Goal: Task Accomplishment & Management: Manage account settings

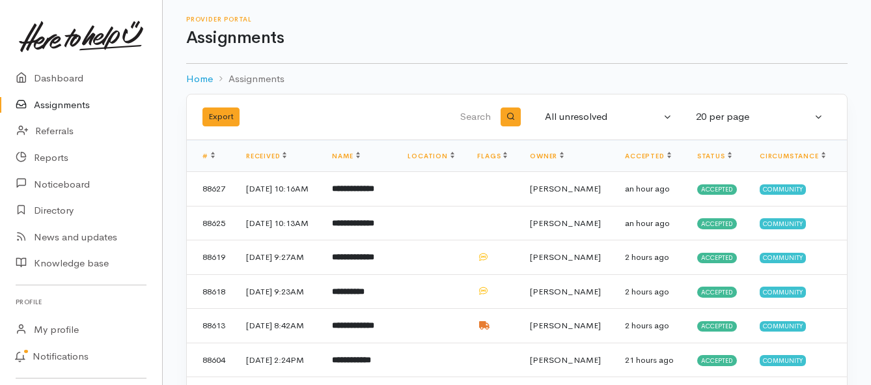
click at [53, 107] on link "Assignments" at bounding box center [81, 105] width 162 height 27
click at [359, 193] on b "*********" at bounding box center [346, 188] width 29 height 8
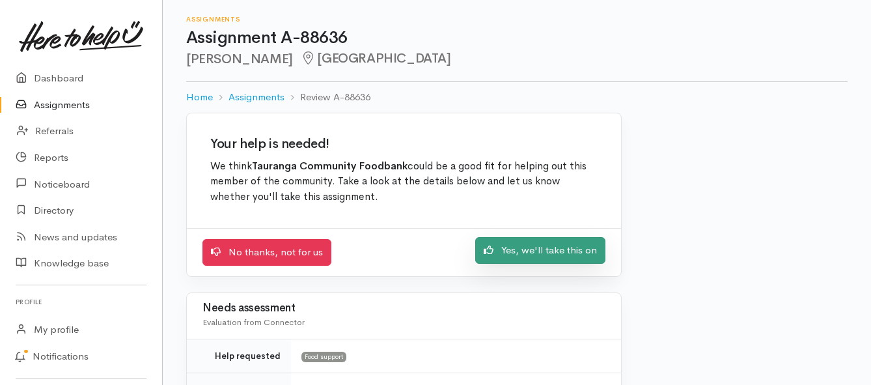
click at [505, 255] on link "Yes, we'll take this on" at bounding box center [540, 250] width 130 height 27
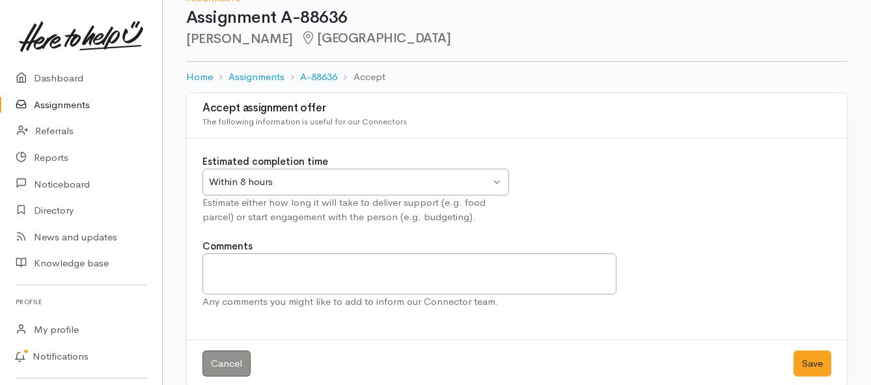
scroll to position [38, 0]
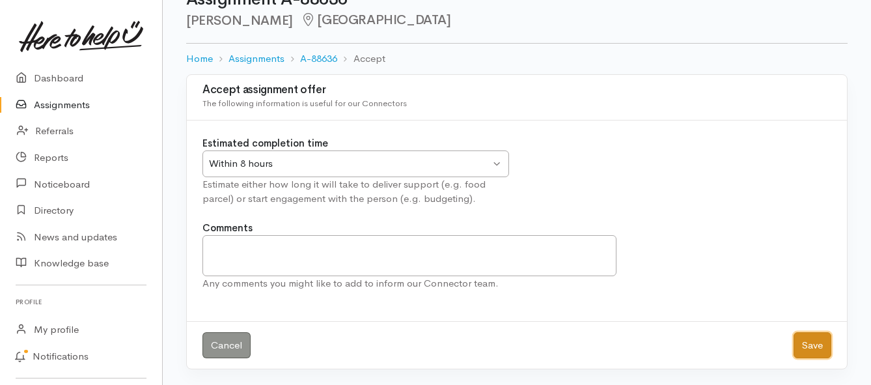
click at [817, 343] on button "Save" at bounding box center [813, 345] width 38 height 27
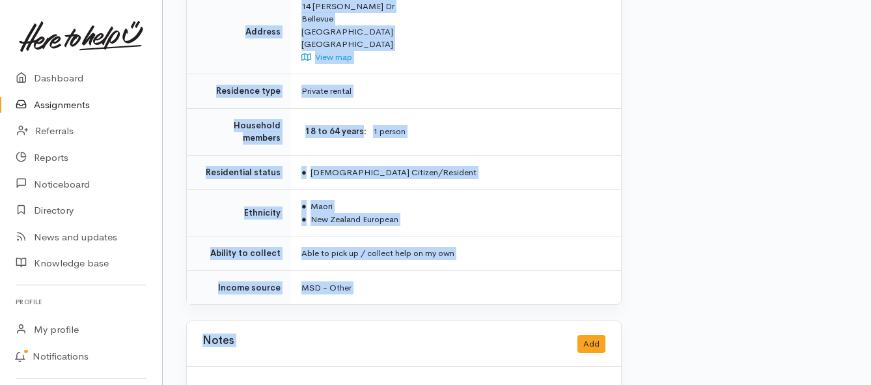
scroll to position [893, 0]
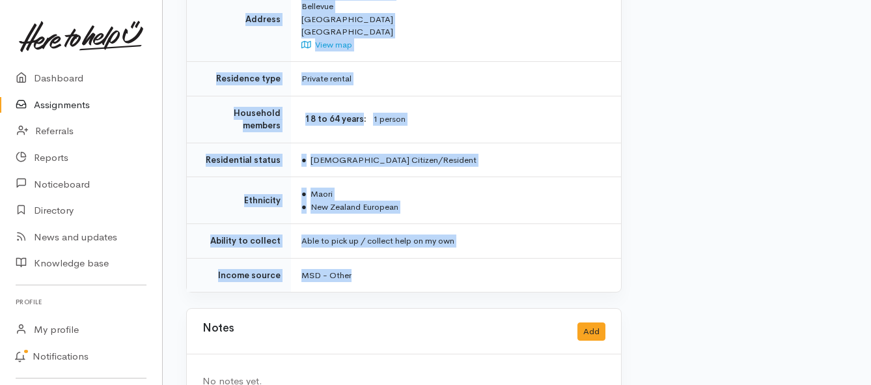
drag, startPoint x: 297, startPoint y: 169, endPoint x: 395, endPoint y: 245, distance: 124.4
copy div "**********"
click at [78, 105] on link "Assignments" at bounding box center [81, 105] width 162 height 27
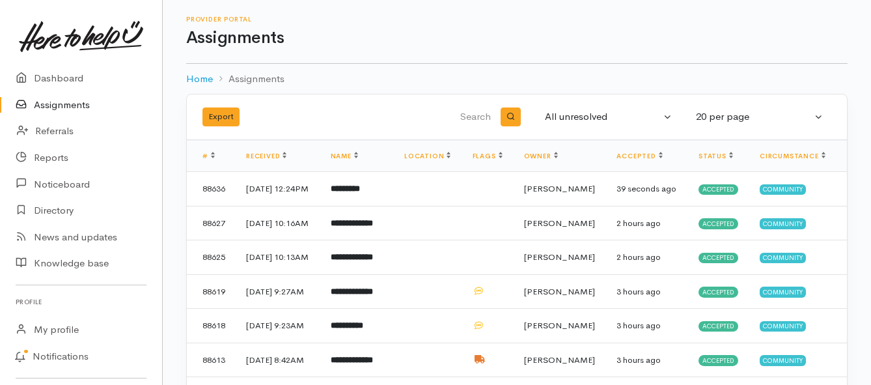
click at [58, 104] on link "Assignments" at bounding box center [81, 105] width 162 height 27
click at [359, 193] on b "**********" at bounding box center [354, 188] width 46 height 8
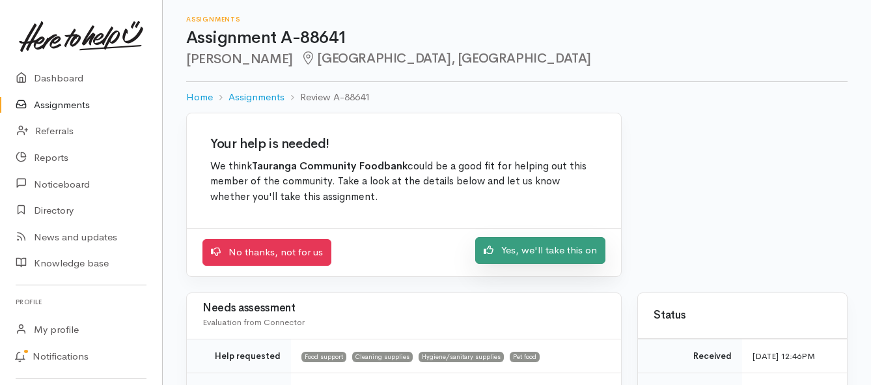
click at [516, 257] on link "Yes, we'll take this on" at bounding box center [540, 250] width 130 height 27
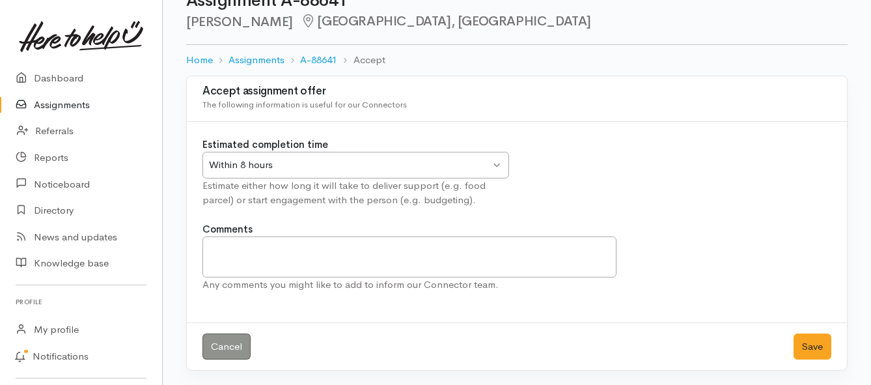
scroll to position [38, 0]
click at [807, 345] on button "Save" at bounding box center [813, 345] width 38 height 27
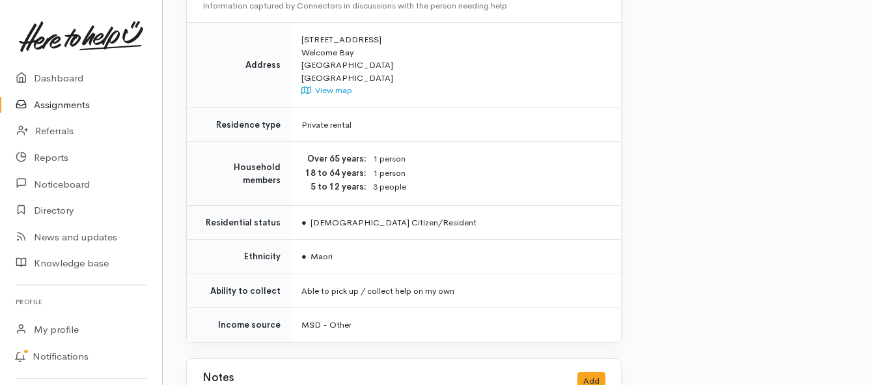
scroll to position [1172, 0]
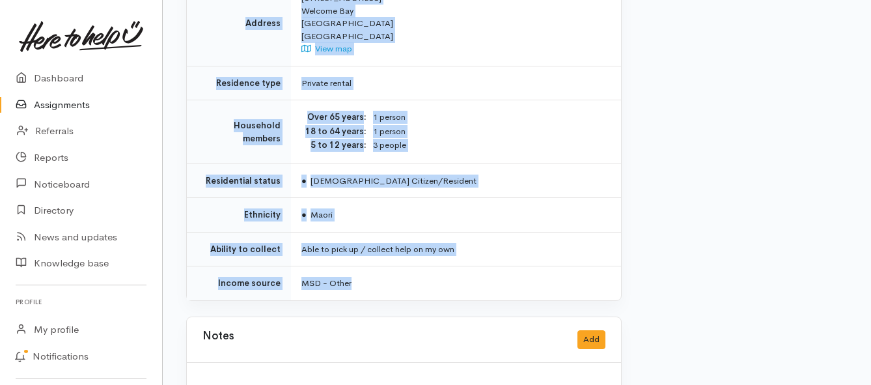
drag, startPoint x: 298, startPoint y: 117, endPoint x: 472, endPoint y: 255, distance: 221.6
copy div "**********"
click at [69, 109] on link "Assignments" at bounding box center [81, 105] width 162 height 27
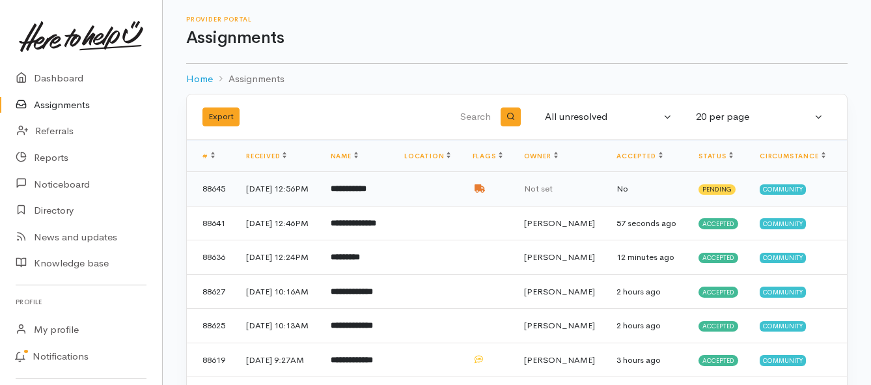
click at [356, 201] on td "**********" at bounding box center [357, 189] width 74 height 35
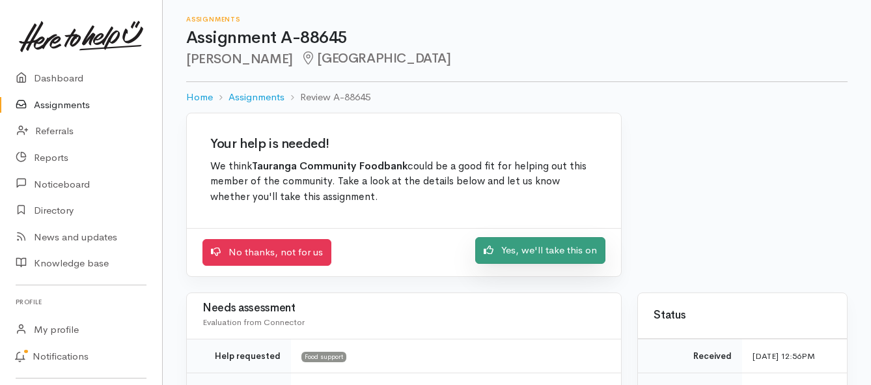
click at [498, 252] on link "Yes, we'll take this on" at bounding box center [540, 250] width 130 height 27
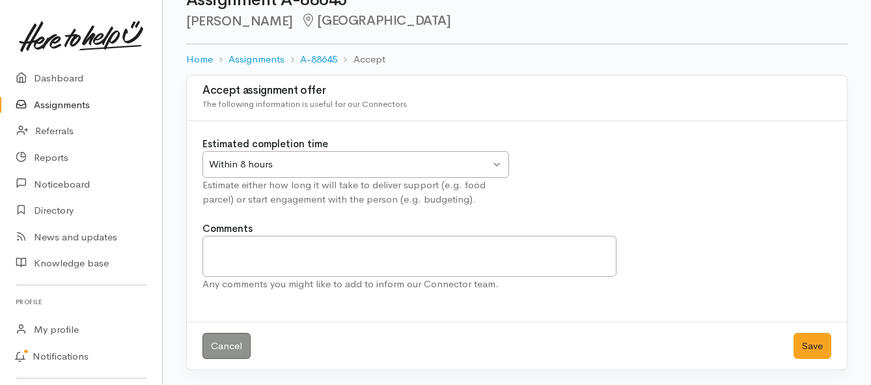
scroll to position [38, 0]
click at [462, 162] on div "Within 8 hours" at bounding box center [349, 163] width 281 height 15
click at [811, 351] on button "Save" at bounding box center [813, 345] width 38 height 27
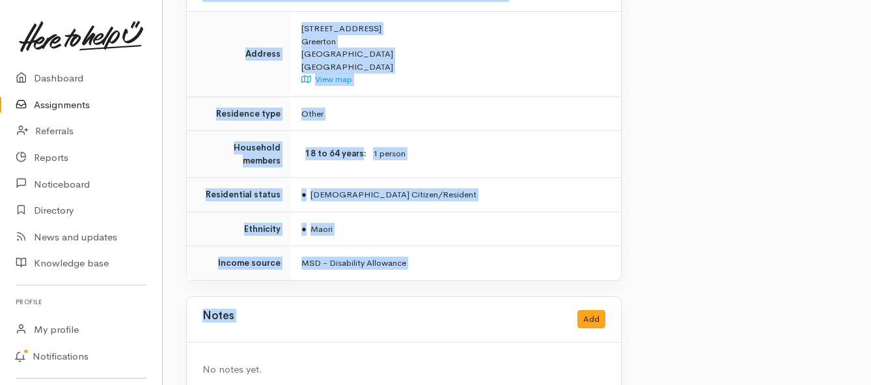
scroll to position [1056, 0]
drag, startPoint x: 300, startPoint y: 170, endPoint x: 427, endPoint y: 233, distance: 141.8
copy div "**********"
click at [56, 102] on link "Assignments" at bounding box center [81, 105] width 162 height 27
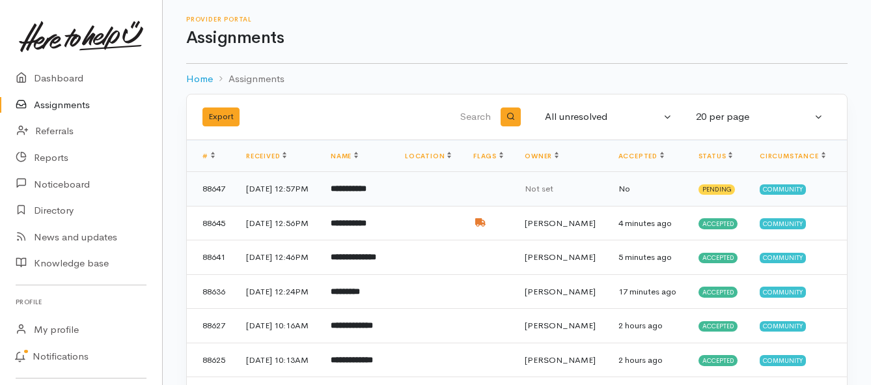
click at [356, 193] on b "**********" at bounding box center [349, 188] width 36 height 8
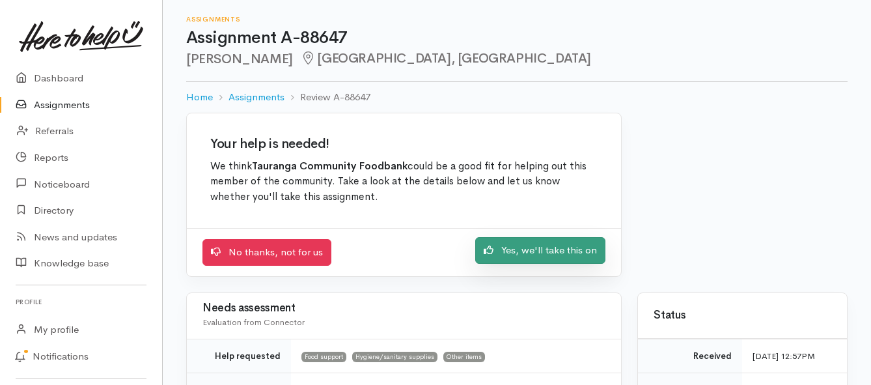
click at [557, 249] on link "Yes, we'll take this on" at bounding box center [540, 250] width 130 height 27
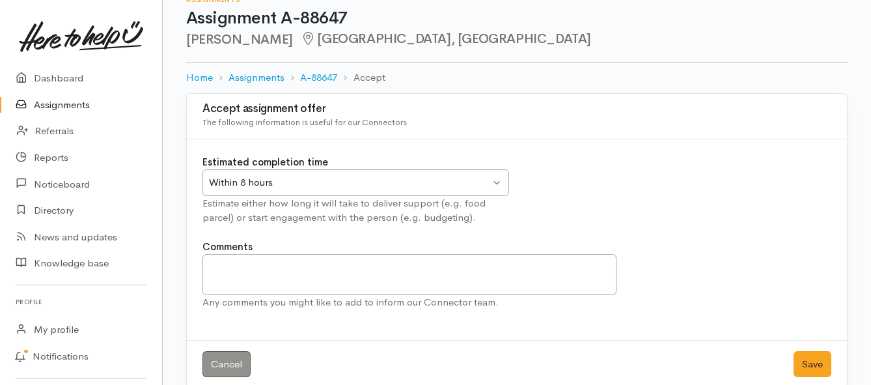
scroll to position [38, 0]
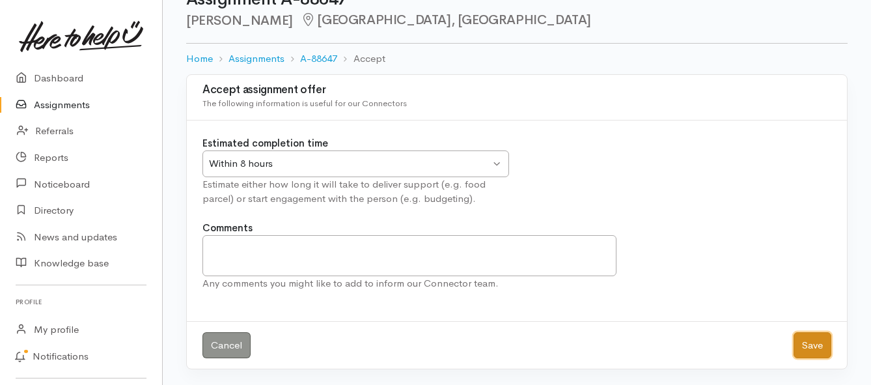
click at [804, 343] on button "Save" at bounding box center [813, 345] width 38 height 27
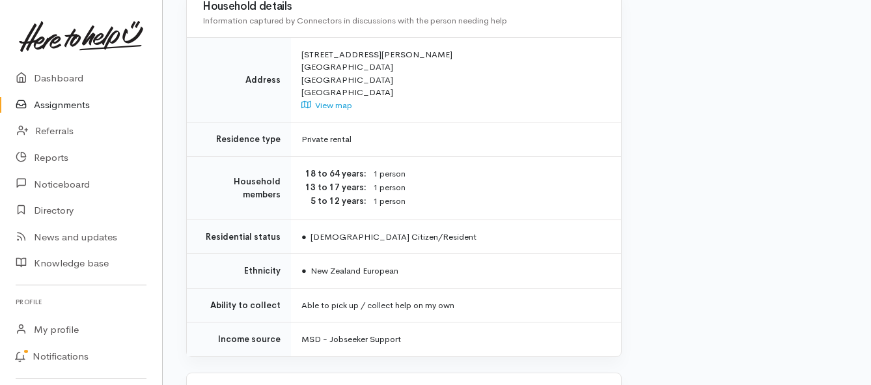
scroll to position [1107, 0]
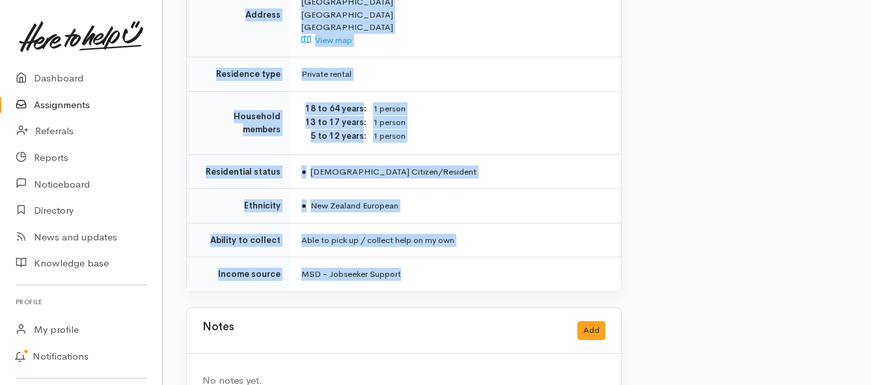
drag, startPoint x: 294, startPoint y: 165, endPoint x: 410, endPoint y: 232, distance: 134.2
copy div "**********"
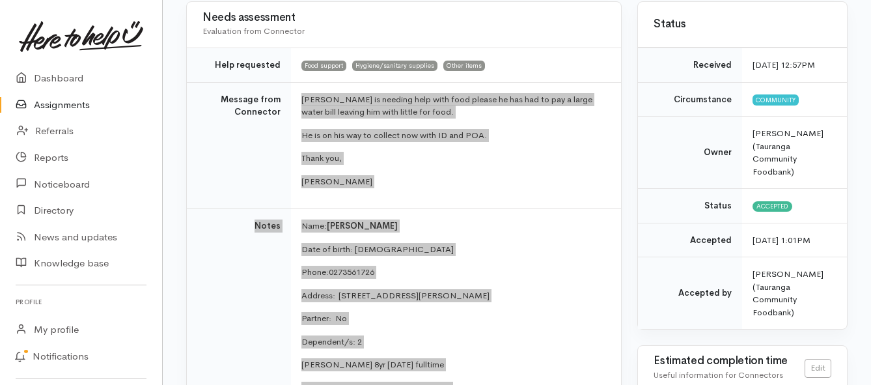
scroll to position [130, 0]
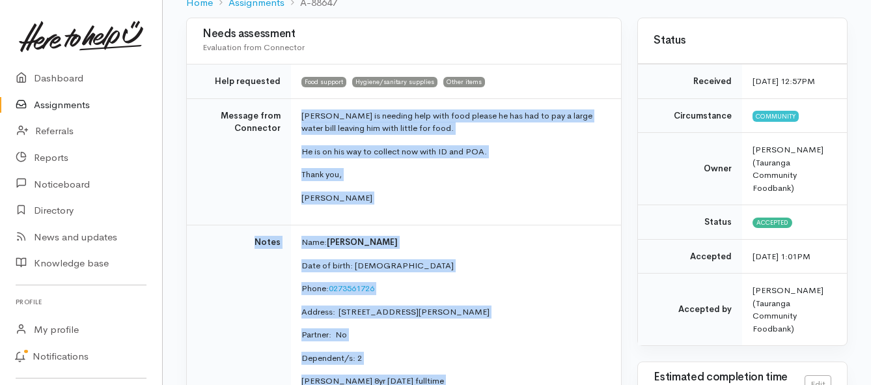
click at [55, 107] on link "Assignments" at bounding box center [81, 105] width 162 height 27
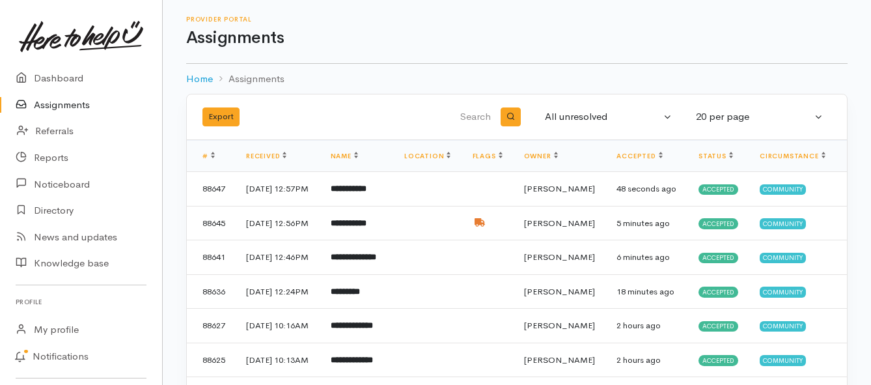
click at [66, 104] on link "Assignments" at bounding box center [81, 105] width 162 height 27
click at [80, 111] on link "Assignments" at bounding box center [81, 105] width 162 height 27
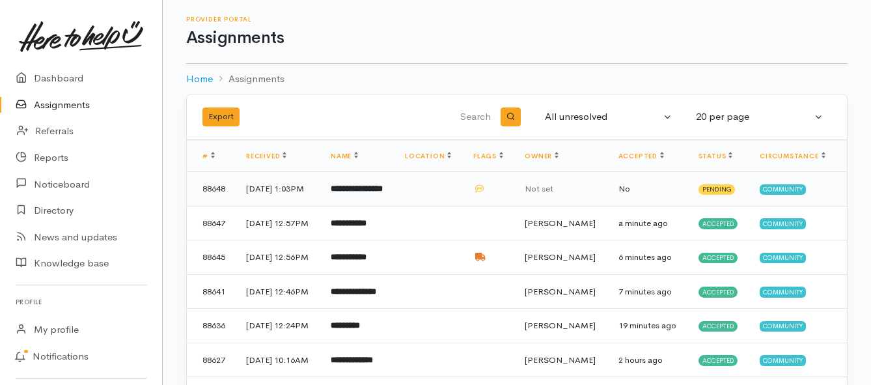
click at [366, 193] on b "**********" at bounding box center [357, 188] width 52 height 8
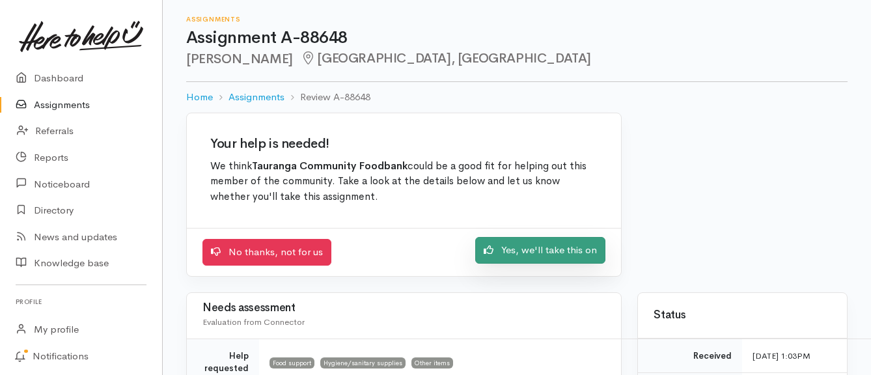
click at [511, 250] on link "Yes, we'll take this on" at bounding box center [540, 250] width 130 height 27
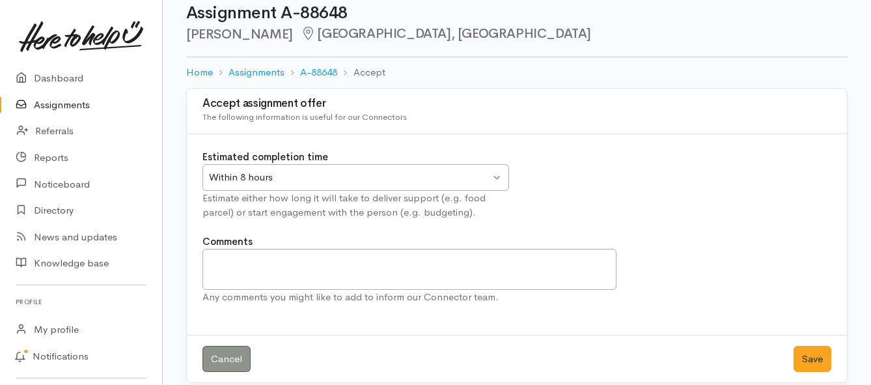
scroll to position [38, 0]
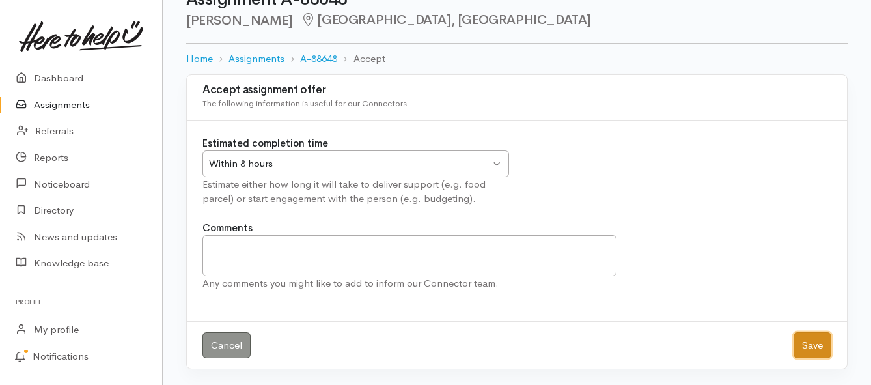
click at [798, 343] on button "Save" at bounding box center [813, 345] width 38 height 27
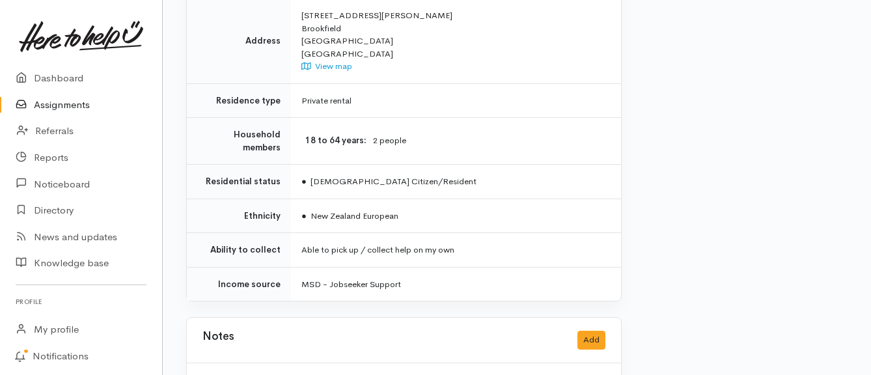
scroll to position [1107, 0]
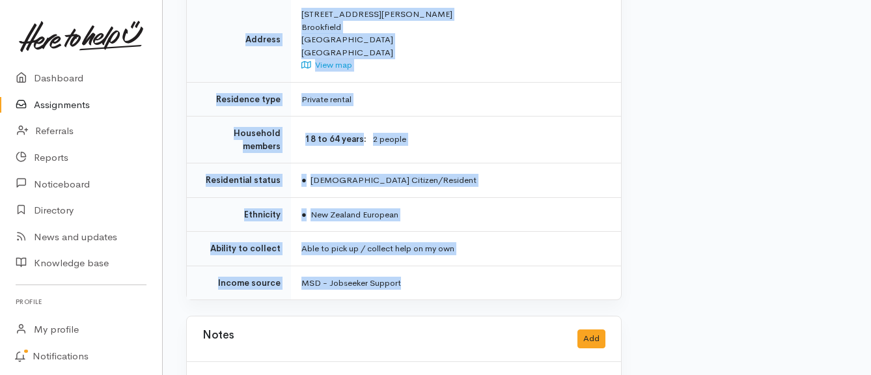
drag, startPoint x: 263, startPoint y: 259, endPoint x: 412, endPoint y: 273, distance: 149.9
copy div "**********"
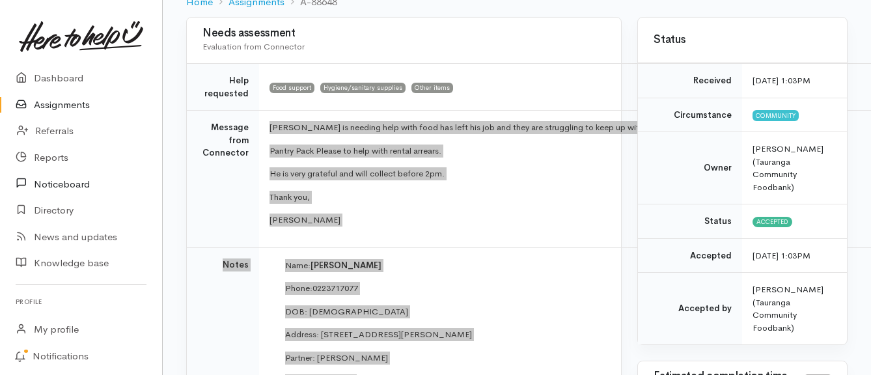
scroll to position [130, 0]
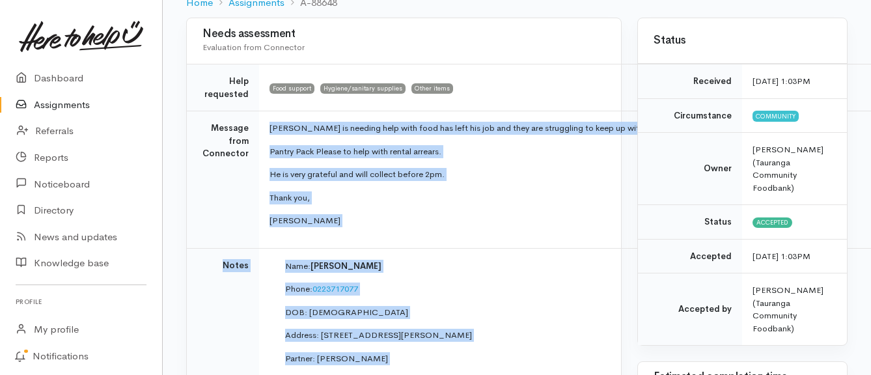
click at [63, 104] on link "Assignments" at bounding box center [81, 105] width 162 height 27
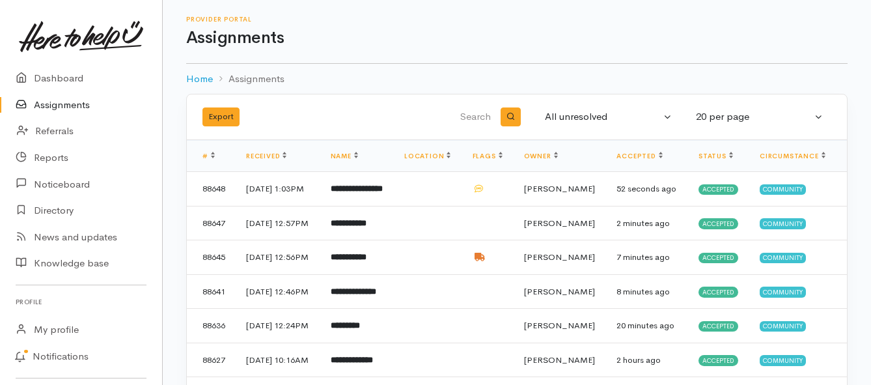
click at [72, 106] on link "Assignments" at bounding box center [81, 105] width 162 height 27
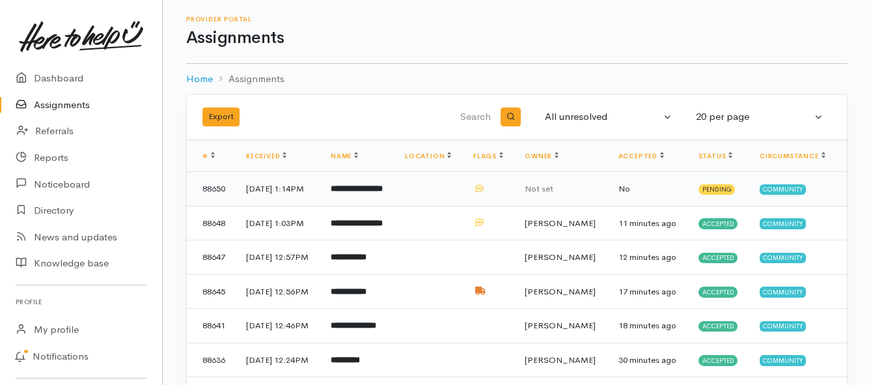
click at [352, 185] on b "**********" at bounding box center [357, 188] width 52 height 8
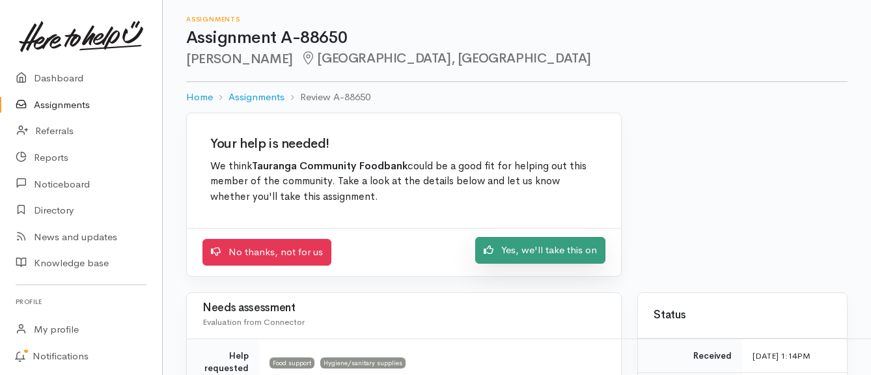
click at [537, 252] on link "Yes, we'll take this on" at bounding box center [540, 250] width 130 height 27
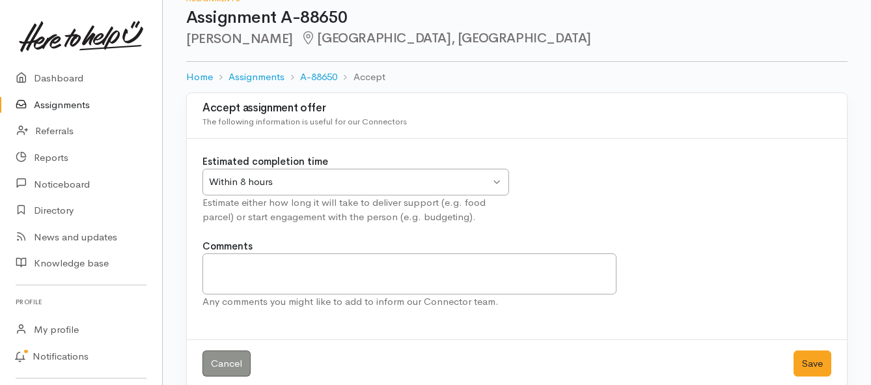
scroll to position [38, 0]
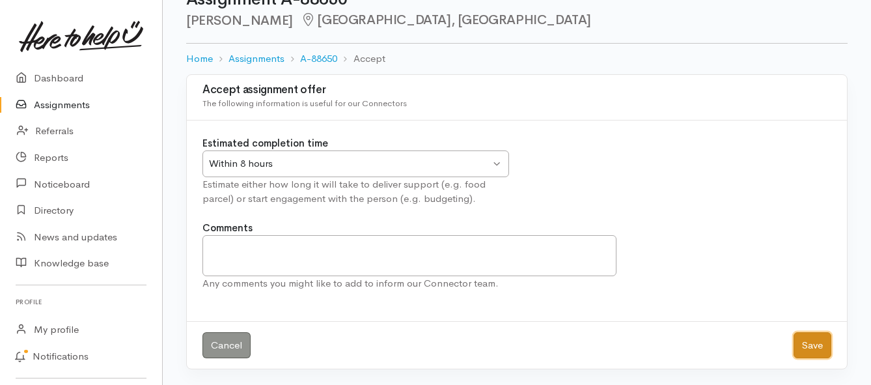
click at [799, 341] on button "Save" at bounding box center [813, 345] width 38 height 27
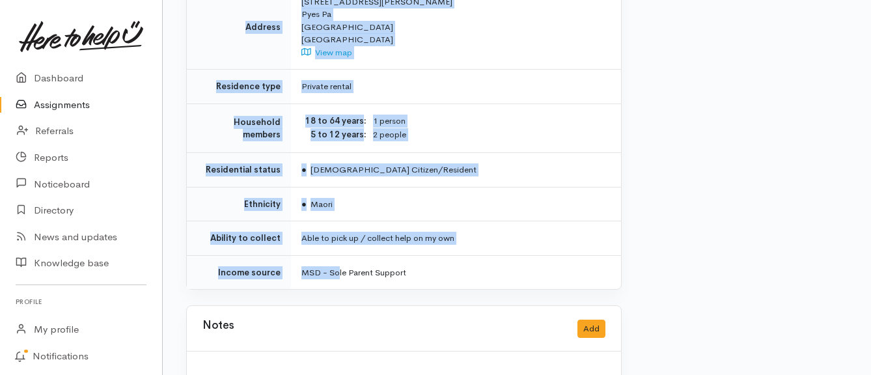
scroll to position [1141, 0]
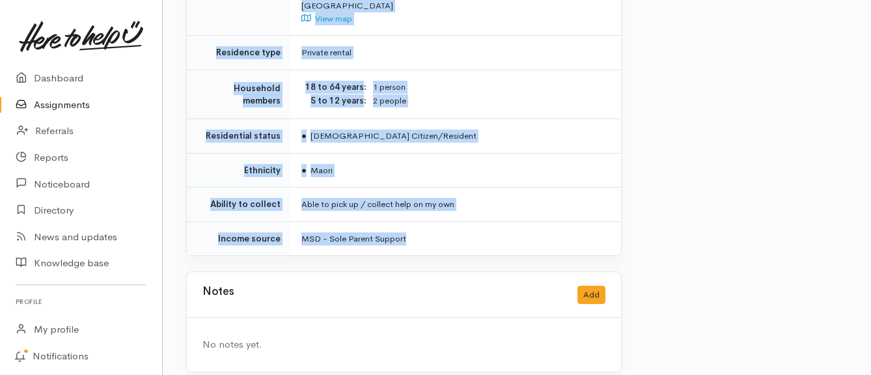
drag, startPoint x: 266, startPoint y: 191, endPoint x: 427, endPoint y: 231, distance: 165.7
copy div "Caitlyn is moving to 12a Langstone place Welcome Bay. Her sister has dropped he…"
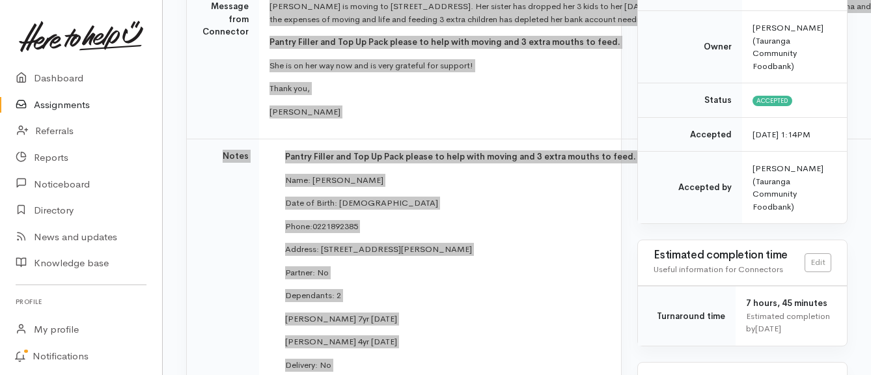
scroll to position [229, 0]
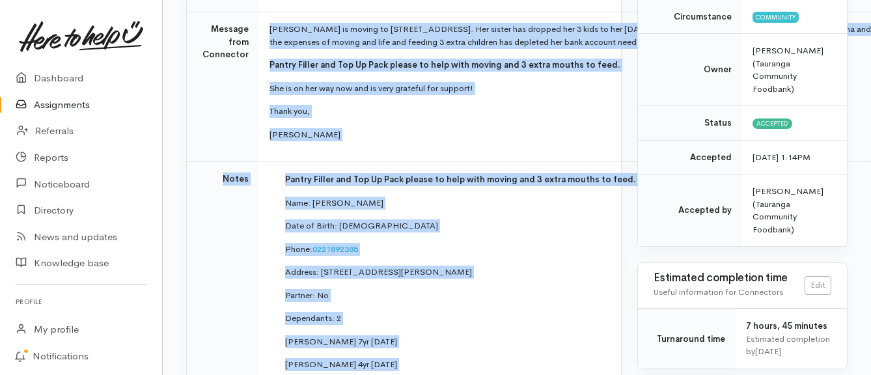
click at [70, 106] on link "Assignments" at bounding box center [81, 105] width 162 height 27
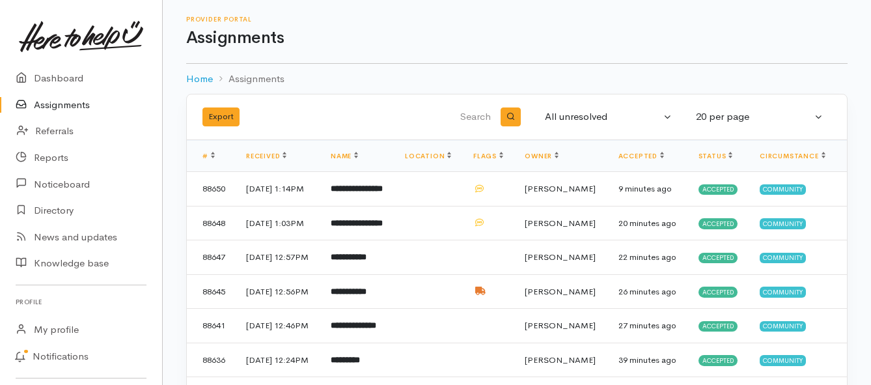
click at [68, 108] on link "Assignments" at bounding box center [81, 105] width 162 height 27
click at [72, 105] on link "Assignments" at bounding box center [81, 105] width 162 height 27
click at [68, 104] on link "Assignments" at bounding box center [81, 105] width 162 height 27
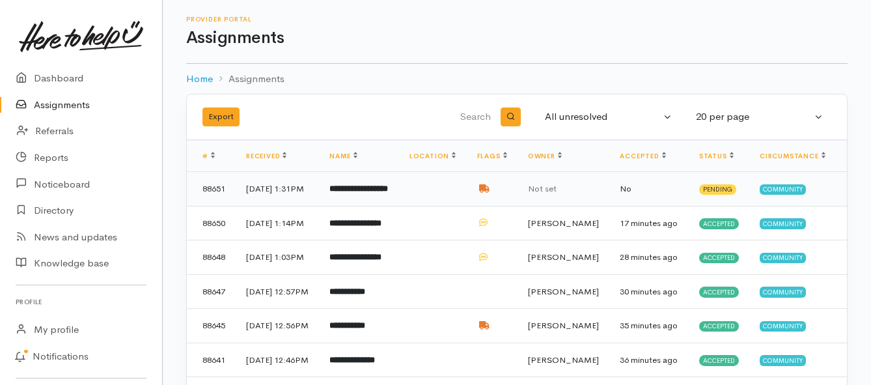
click at [365, 198] on td "**********" at bounding box center [358, 189] width 79 height 35
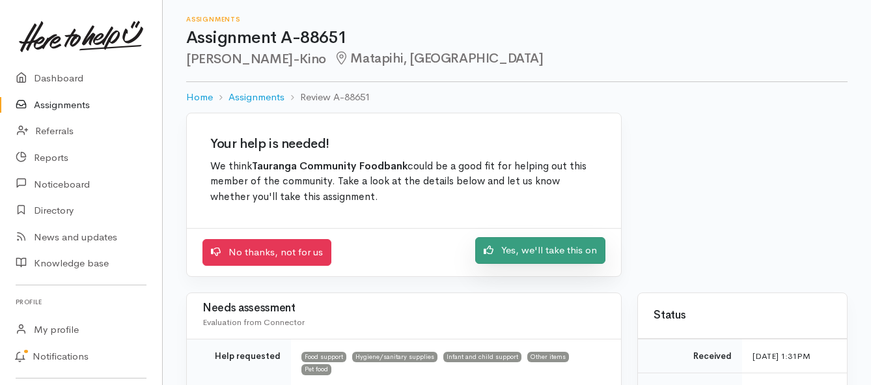
click at [522, 253] on link "Yes, we'll take this on" at bounding box center [540, 250] width 130 height 27
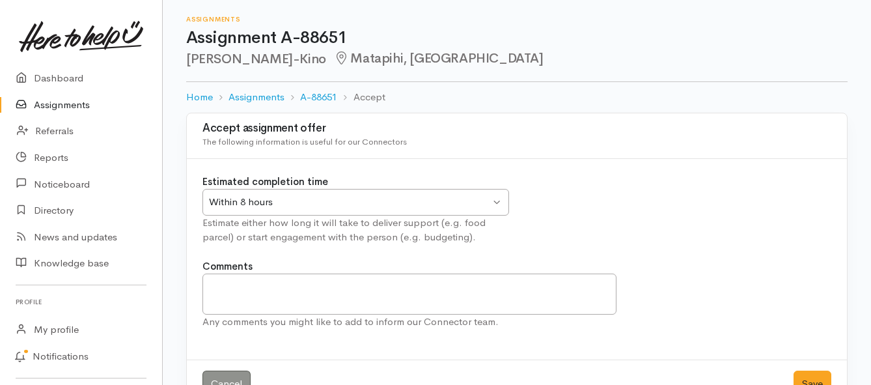
click at [503, 201] on div "Within 8 hours Within 8 hours" at bounding box center [356, 202] width 307 height 27
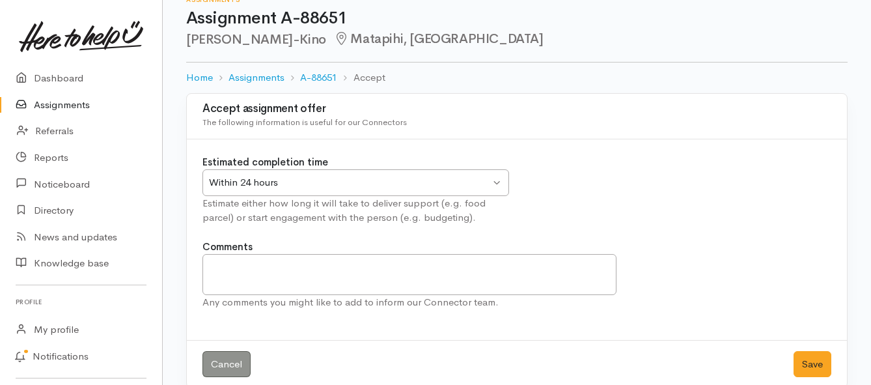
scroll to position [38, 0]
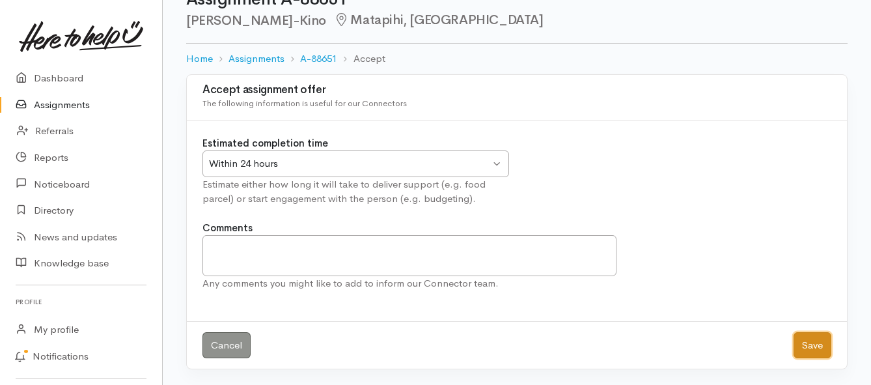
click at [815, 344] on button "Save" at bounding box center [813, 345] width 38 height 27
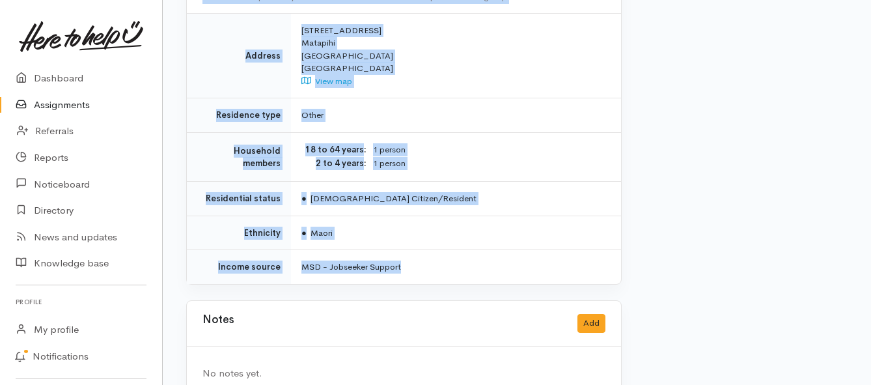
scroll to position [1211, 0]
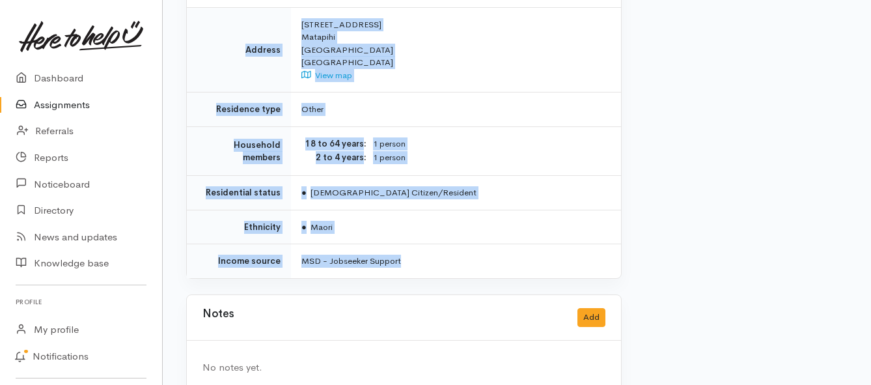
drag, startPoint x: 300, startPoint y: 180, endPoint x: 429, endPoint y: 246, distance: 145.0
copy div "**********"
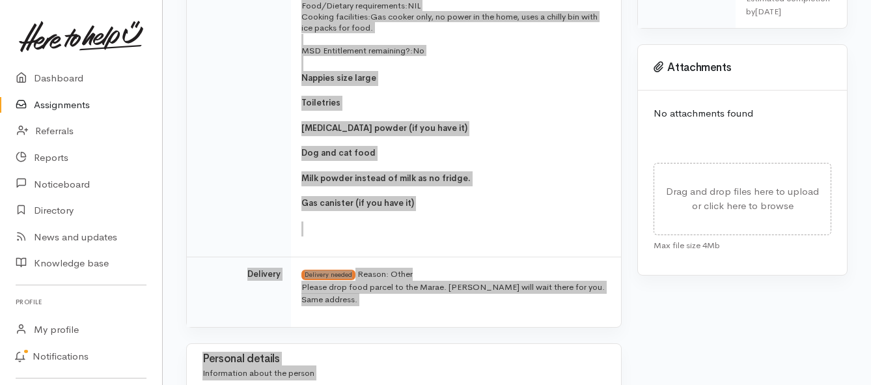
scroll to position [559, 0]
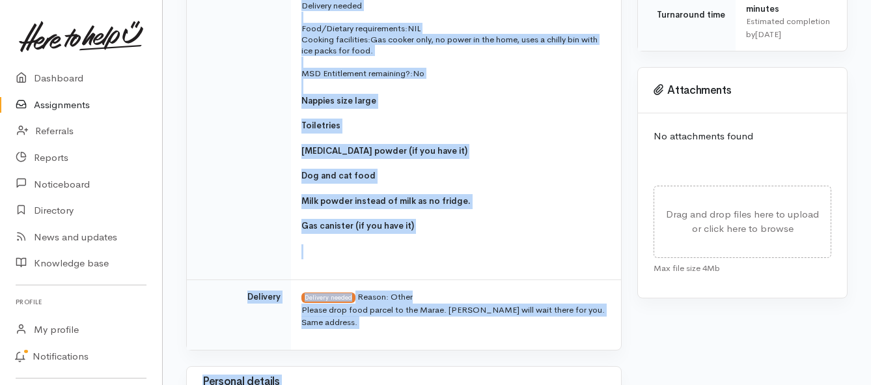
click at [317, 99] on td "Name: Corretti Jack-Kino Date of birth: Phone:   02040053885 Address:   57 Waik…" at bounding box center [456, 84] width 330 height 391
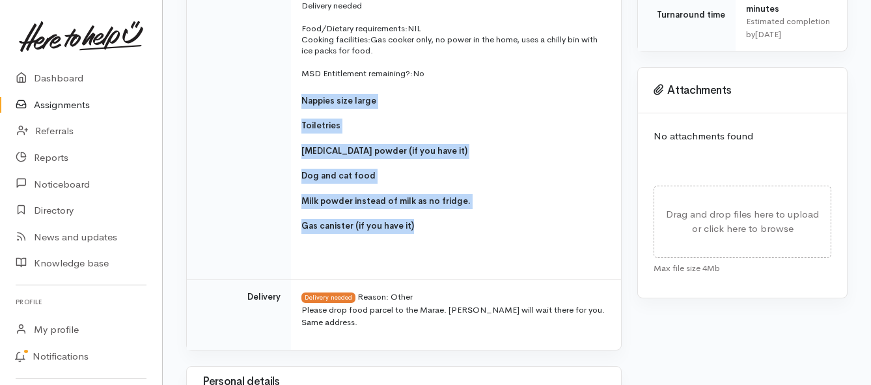
drag, startPoint x: 302, startPoint y: 88, endPoint x: 413, endPoint y: 212, distance: 166.0
click at [413, 212] on td "Name: Corretti Jack-Kino Date of birth: Phone:   02040053885 Address:   57 Waik…" at bounding box center [456, 84] width 330 height 391
copy td "Nappies size large Toiletries Talc powder (if you have it) Dog and cat food Mil…"
click at [61, 107] on link "Assignments" at bounding box center [81, 105] width 162 height 27
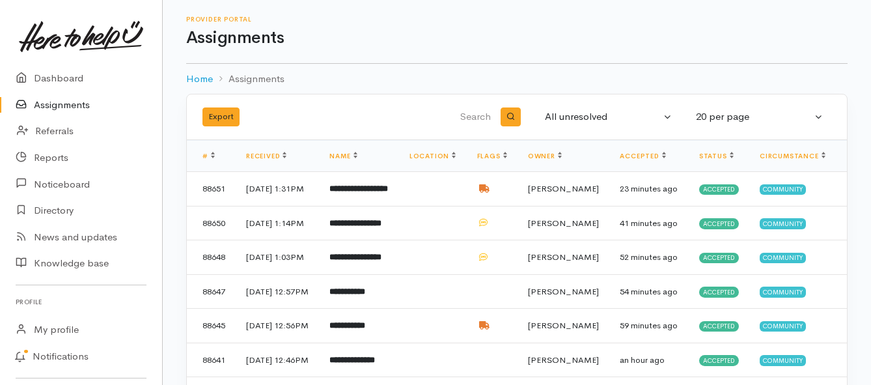
click at [59, 105] on link "Assignments" at bounding box center [81, 105] width 162 height 27
click at [349, 261] on b "**********" at bounding box center [355, 257] width 52 height 8
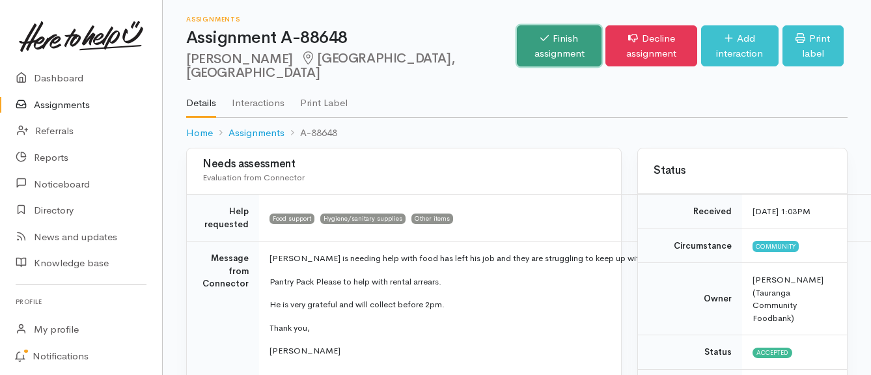
click at [517, 45] on link "Finish assignment" at bounding box center [559, 45] width 85 height 41
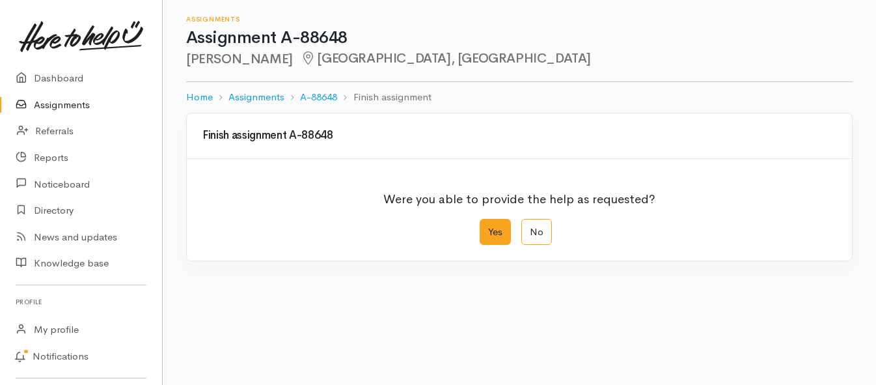
click at [498, 234] on label "Yes" at bounding box center [495, 232] width 31 height 27
click at [488, 227] on input "Yes" at bounding box center [484, 223] width 8 height 8
radio input "true"
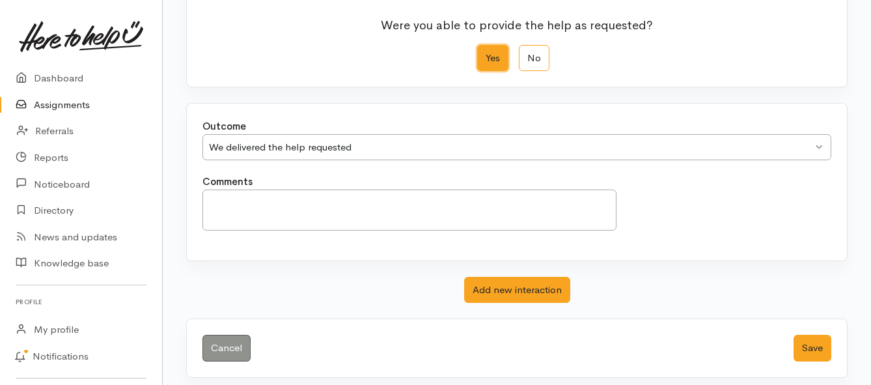
scroll to position [182, 0]
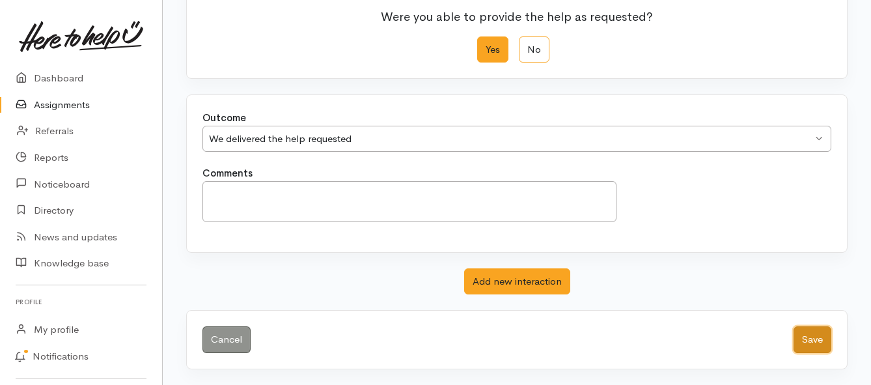
click at [819, 340] on button "Save" at bounding box center [813, 339] width 38 height 27
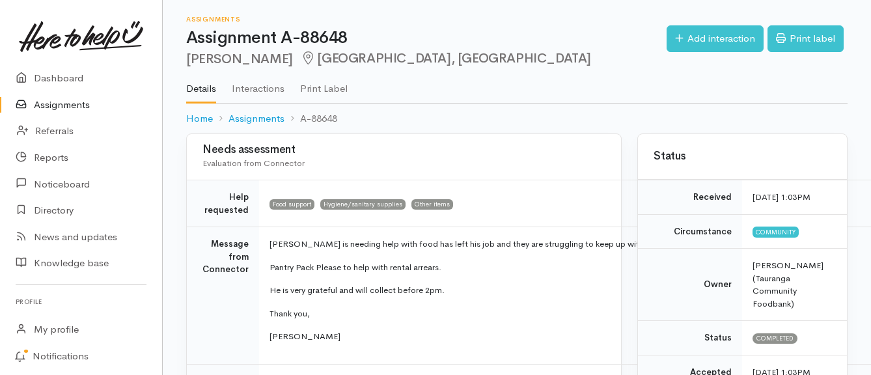
click at [74, 104] on link "Assignments" at bounding box center [81, 105] width 162 height 27
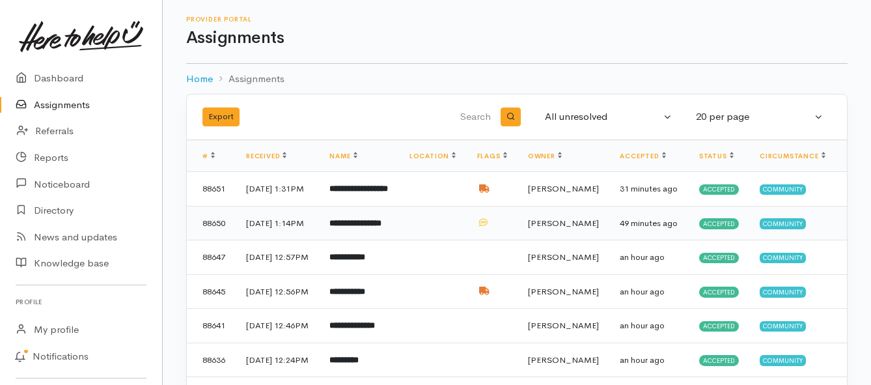
click at [367, 227] on b "**********" at bounding box center [355, 223] width 52 height 8
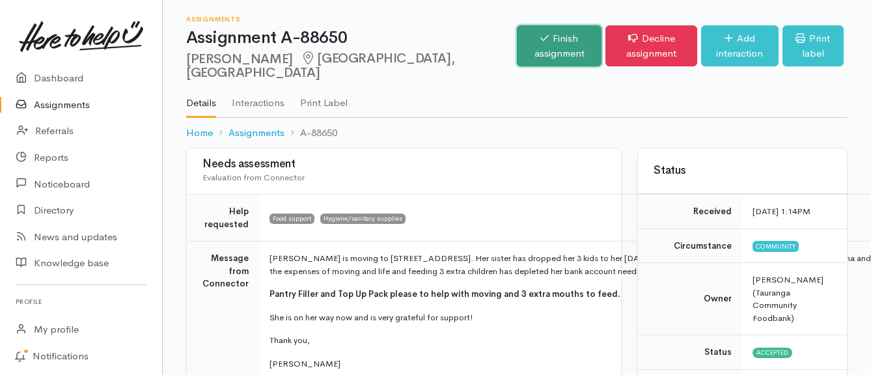
click at [517, 48] on link "Finish assignment" at bounding box center [559, 45] width 85 height 41
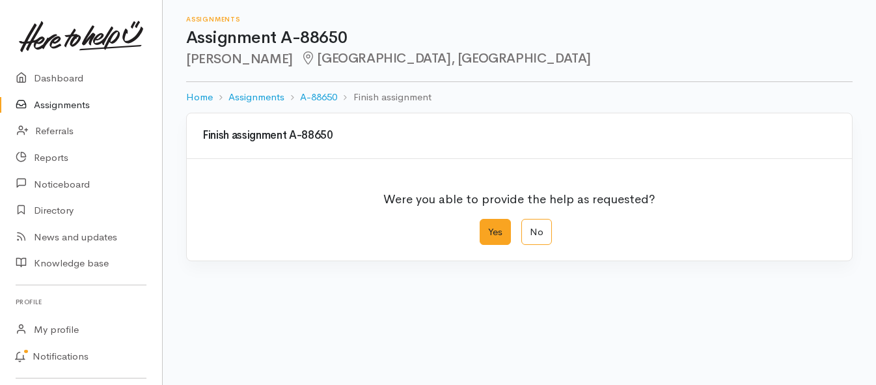
click at [502, 232] on label "Yes" at bounding box center [495, 232] width 31 height 27
click at [488, 227] on input "Yes" at bounding box center [484, 223] width 8 height 8
radio input "true"
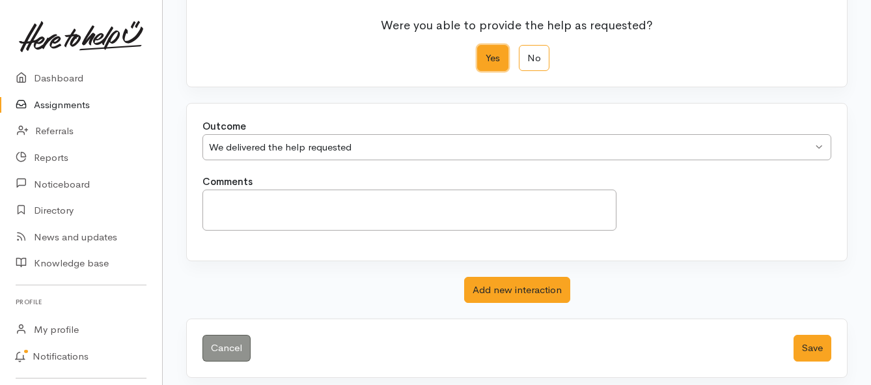
scroll to position [182, 0]
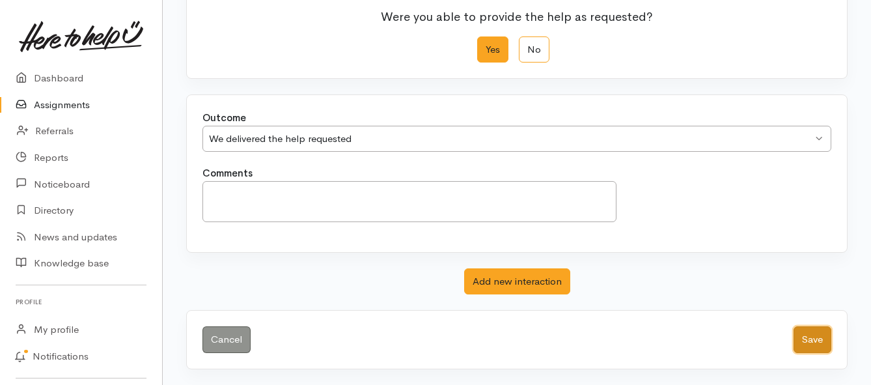
click at [809, 346] on button "Save" at bounding box center [813, 339] width 38 height 27
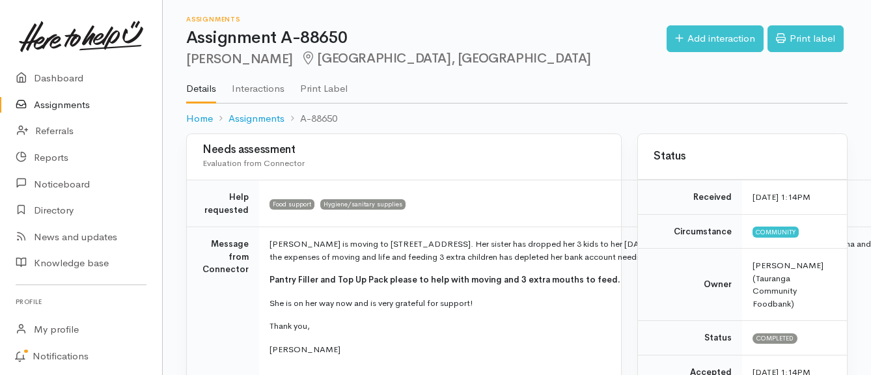
click at [74, 101] on link "Assignments" at bounding box center [81, 105] width 162 height 27
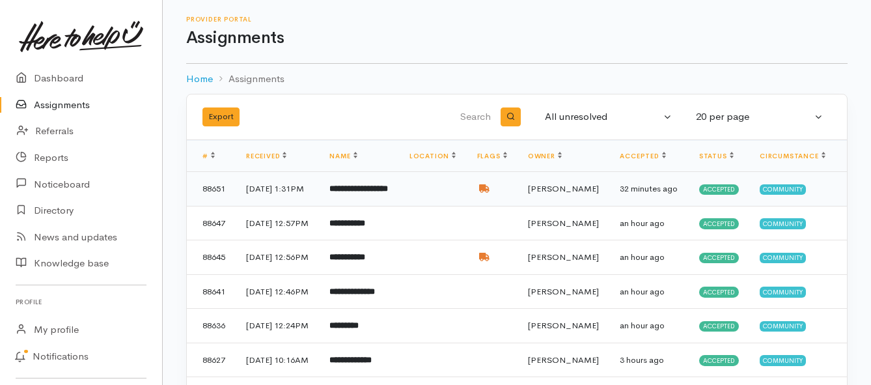
click at [363, 193] on b "**********" at bounding box center [358, 188] width 59 height 8
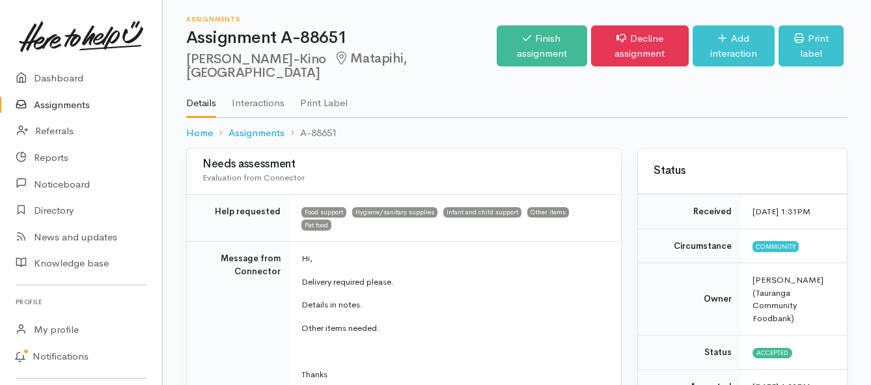
click at [90, 103] on link "Assignments" at bounding box center [81, 105] width 162 height 27
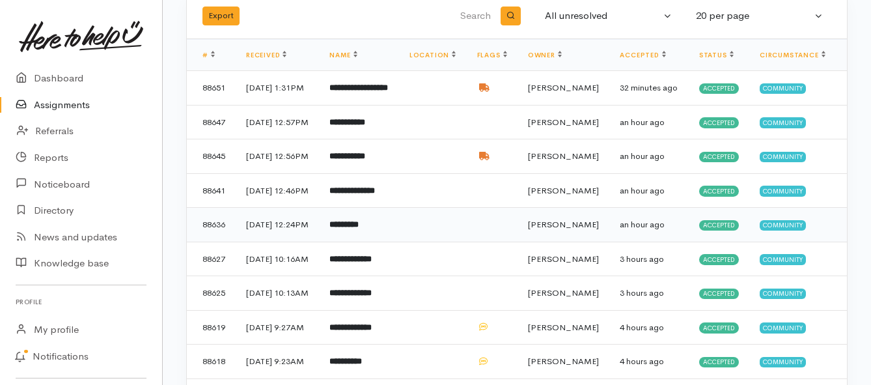
scroll to position [130, 0]
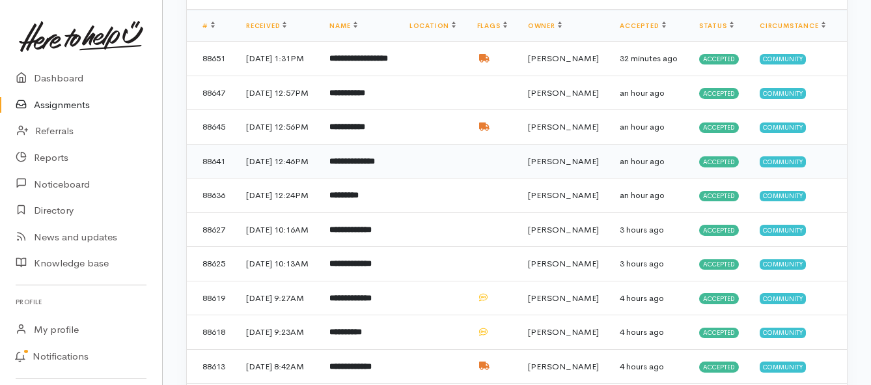
click at [375, 165] on b "**********" at bounding box center [352, 161] width 46 height 8
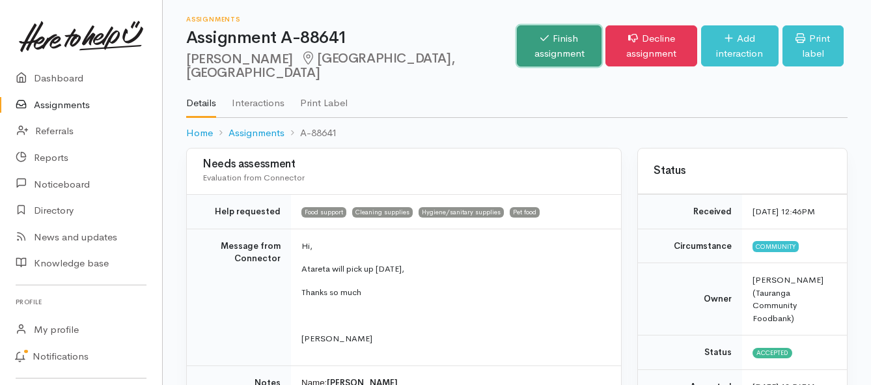
click at [517, 48] on link "Finish assignment" at bounding box center [559, 45] width 85 height 41
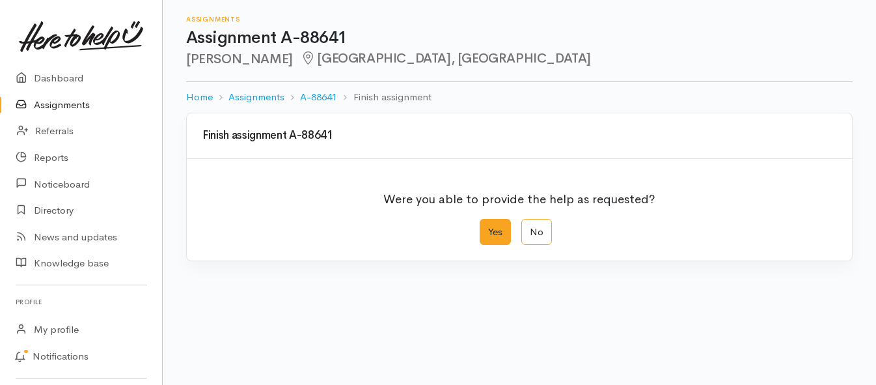
click at [496, 240] on label "Yes" at bounding box center [495, 232] width 31 height 27
click at [488, 227] on input "Yes" at bounding box center [484, 223] width 8 height 8
radio input "true"
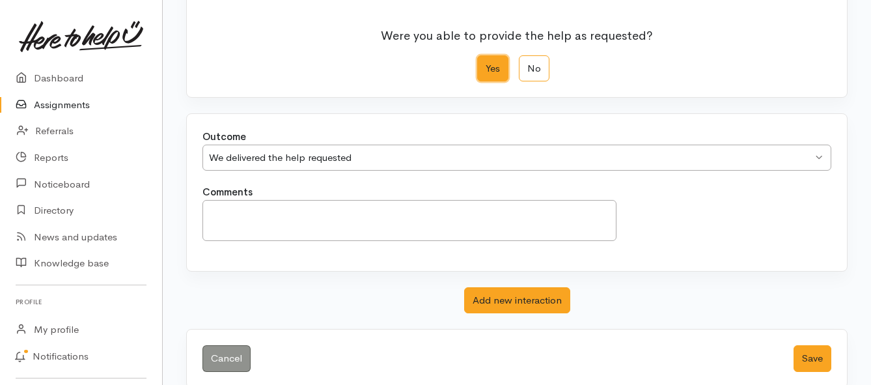
scroll to position [182, 0]
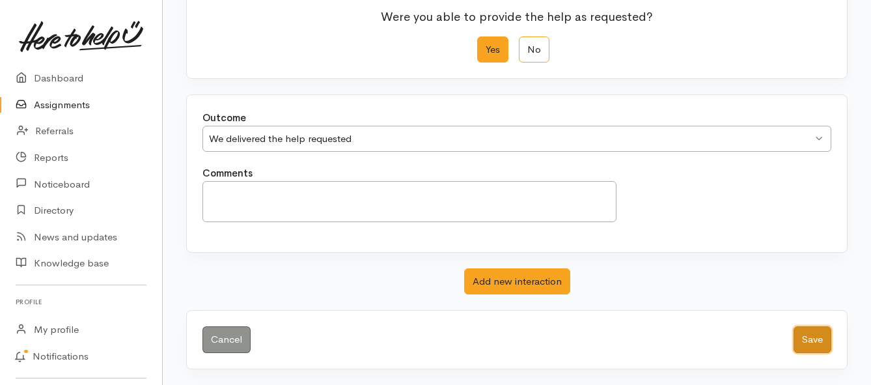
click at [811, 343] on button "Save" at bounding box center [813, 339] width 38 height 27
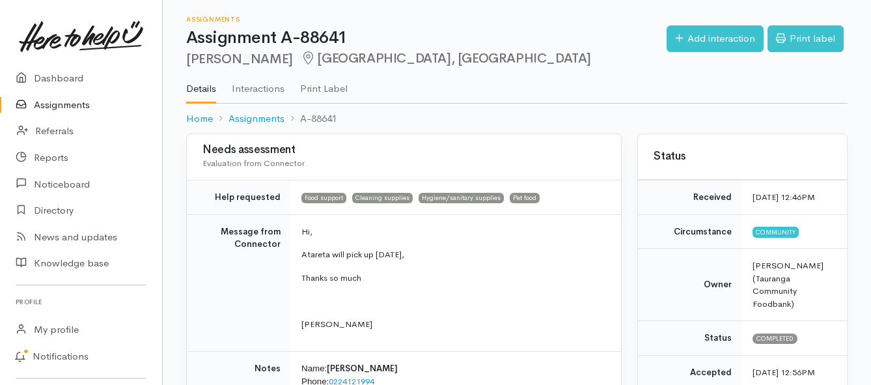
click at [76, 109] on link "Assignments" at bounding box center [81, 105] width 162 height 27
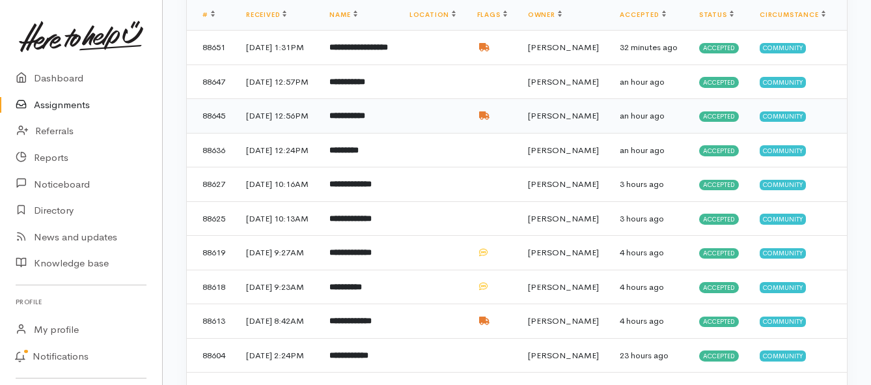
scroll to position [130, 0]
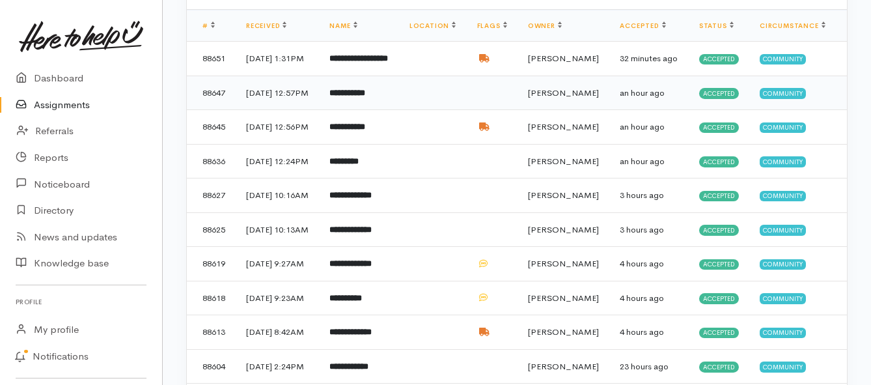
click at [365, 97] on b "**********" at bounding box center [347, 93] width 36 height 8
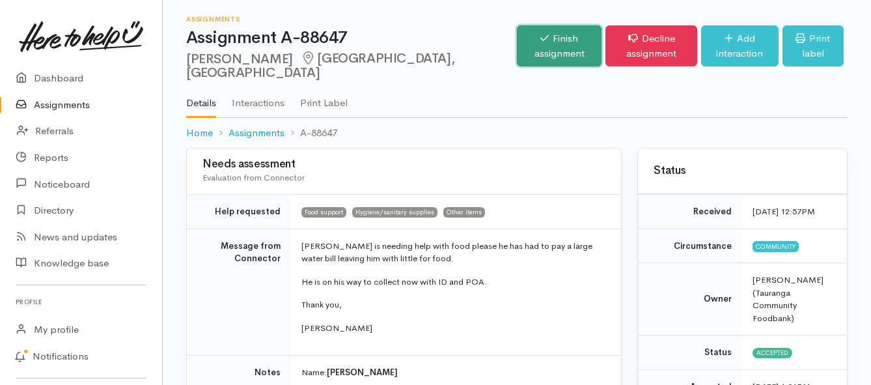
click at [517, 44] on link "Finish assignment" at bounding box center [559, 45] width 85 height 41
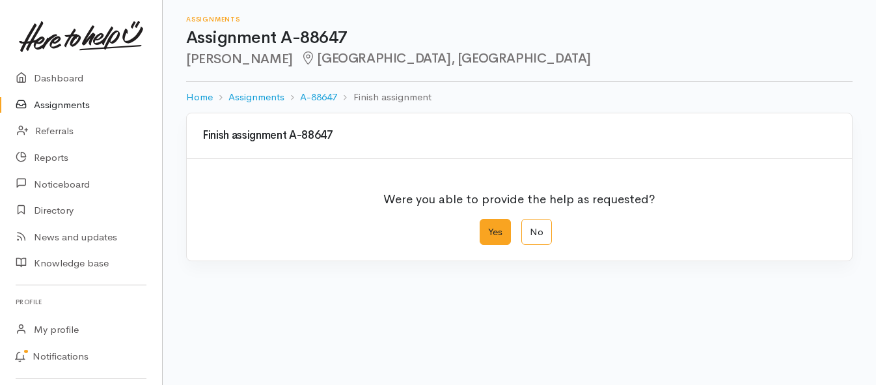
click at [492, 232] on label "Yes" at bounding box center [495, 232] width 31 height 27
click at [488, 227] on input "Yes" at bounding box center [484, 223] width 8 height 8
radio input "true"
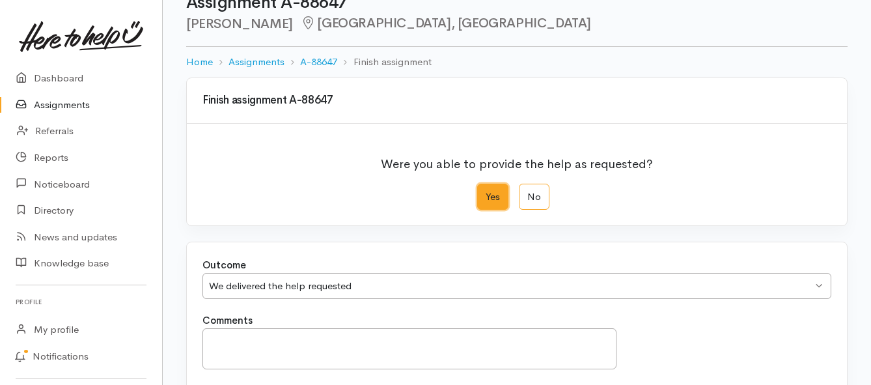
scroll to position [182, 0]
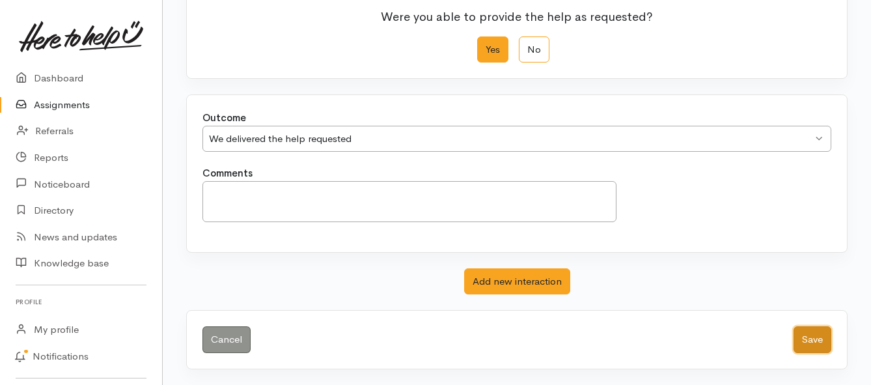
click at [826, 338] on button "Save" at bounding box center [813, 339] width 38 height 27
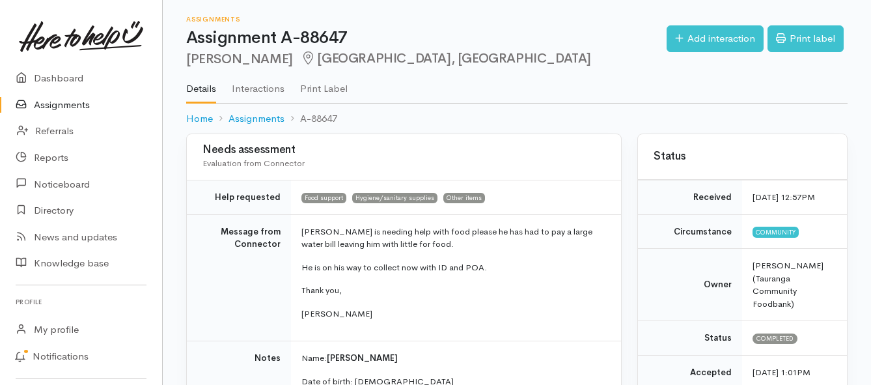
click at [73, 106] on link "Assignments" at bounding box center [81, 105] width 162 height 27
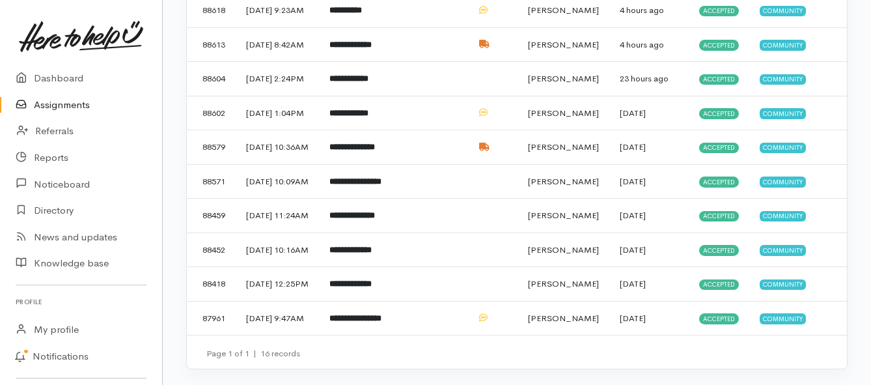
scroll to position [456, 0]
click at [372, 151] on b "**********" at bounding box center [352, 147] width 46 height 8
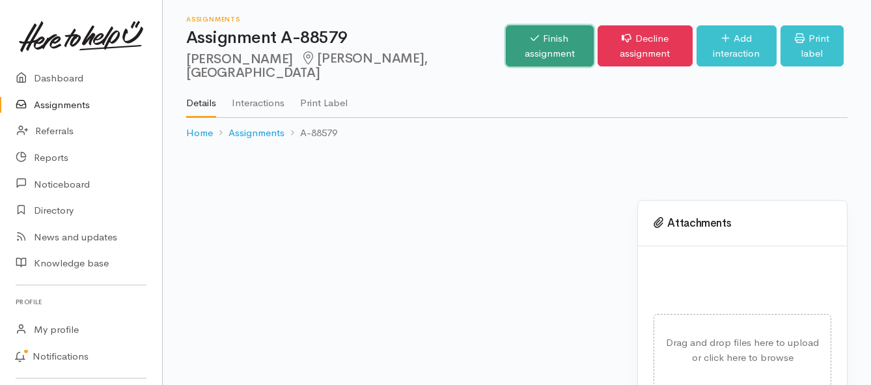
click at [506, 35] on link "Finish assignment" at bounding box center [550, 45] width 88 height 41
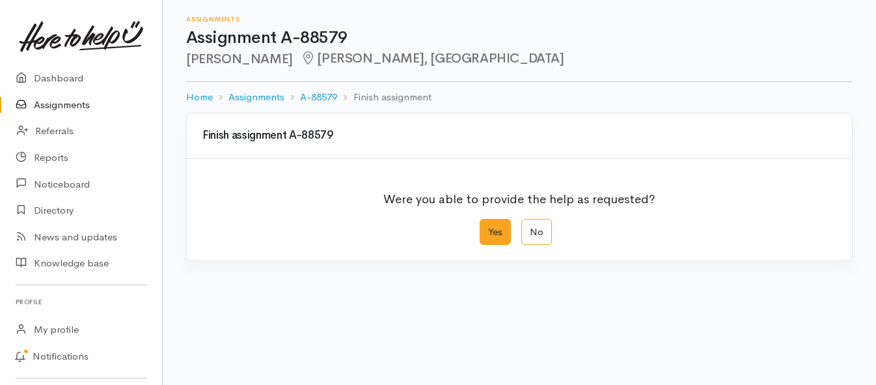
click at [496, 227] on label "Yes" at bounding box center [495, 232] width 31 height 27
click at [488, 227] on input "Yes" at bounding box center [484, 223] width 8 height 8
radio input "true"
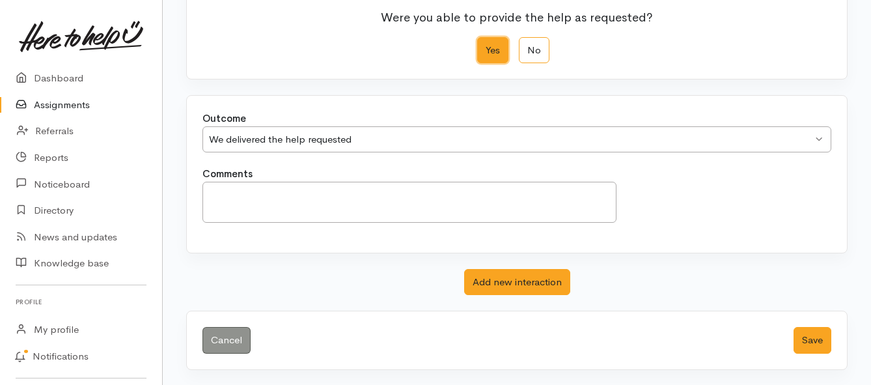
scroll to position [182, 0]
click at [819, 342] on button "Save" at bounding box center [813, 339] width 38 height 27
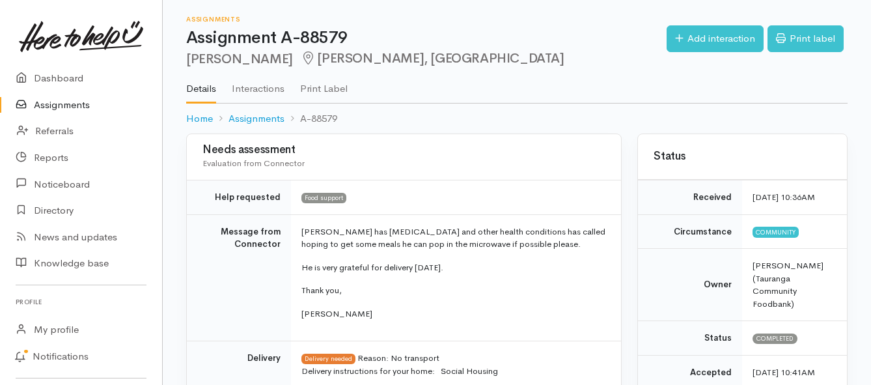
click at [49, 101] on link "Assignments" at bounding box center [81, 105] width 162 height 27
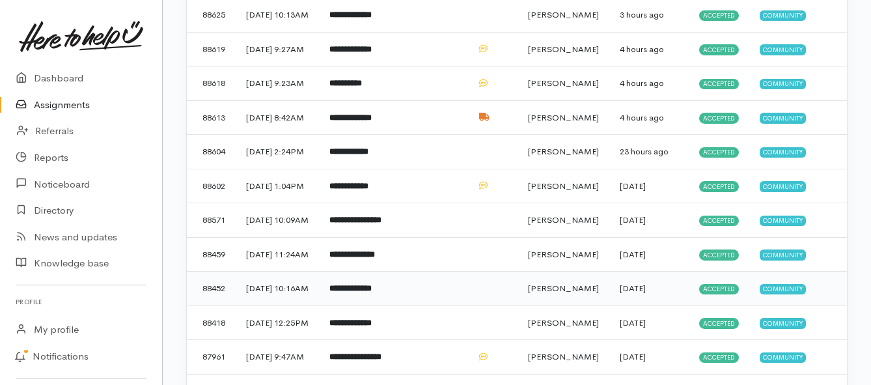
scroll to position [279, 0]
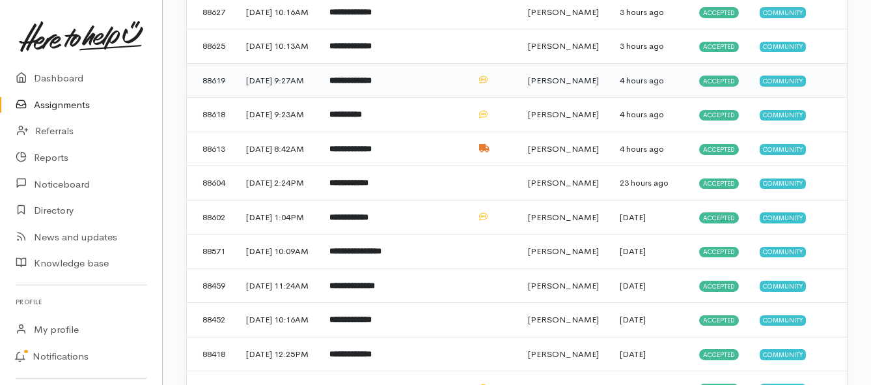
click at [371, 98] on td "**********" at bounding box center [358, 80] width 79 height 35
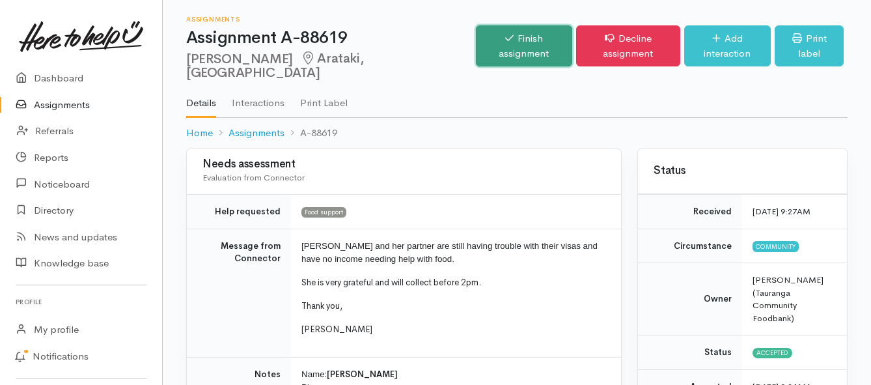
click at [476, 42] on link "Finish assignment" at bounding box center [524, 45] width 96 height 41
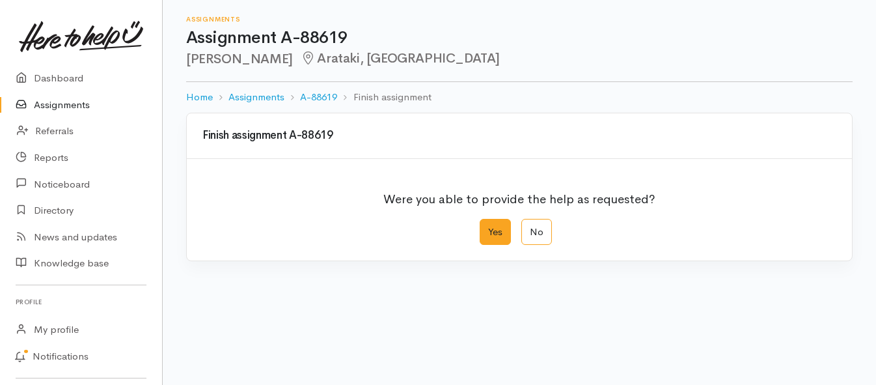
click at [484, 232] on label "Yes" at bounding box center [495, 232] width 31 height 27
click at [484, 227] on input "Yes" at bounding box center [484, 223] width 8 height 8
radio input "true"
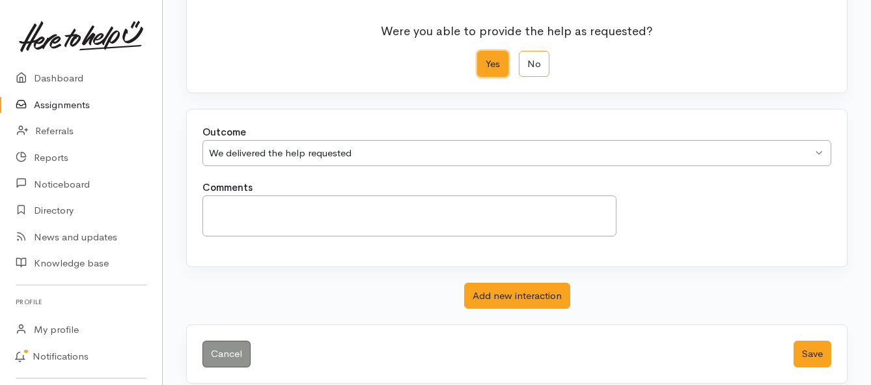
scroll to position [182, 0]
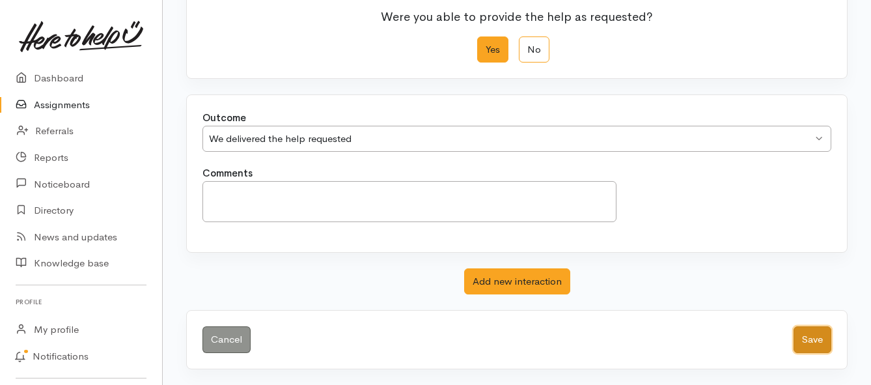
click at [798, 340] on button "Save" at bounding box center [813, 339] width 38 height 27
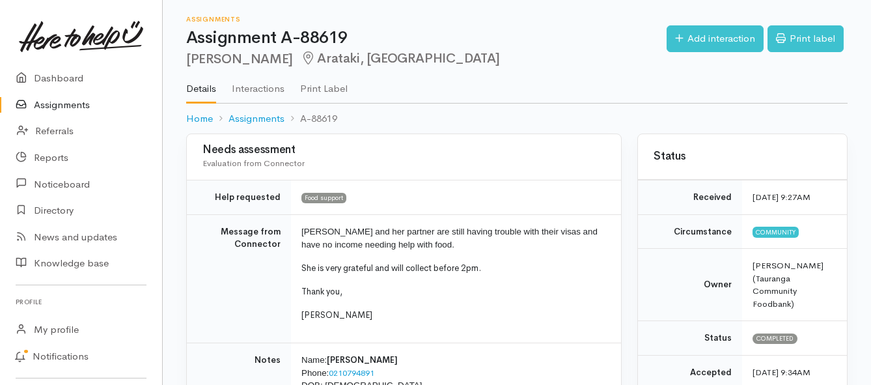
click at [77, 102] on link "Assignments" at bounding box center [81, 105] width 162 height 27
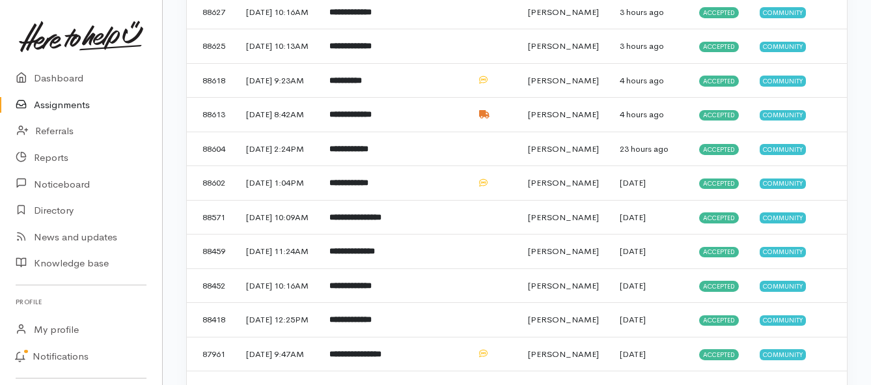
scroll to position [326, 0]
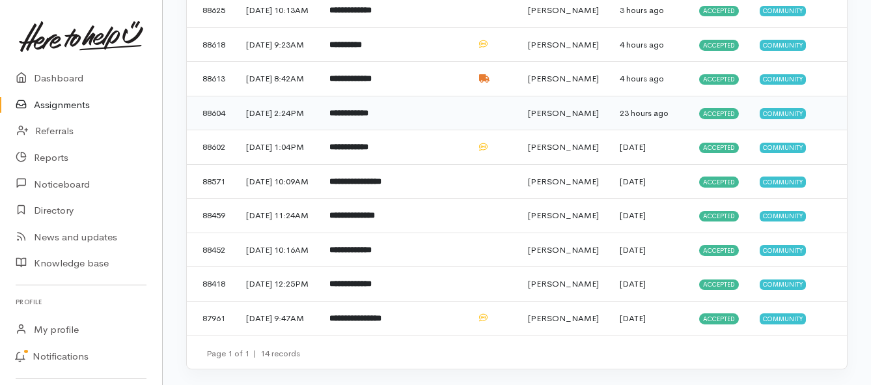
click at [369, 117] on b "**********" at bounding box center [348, 113] width 39 height 8
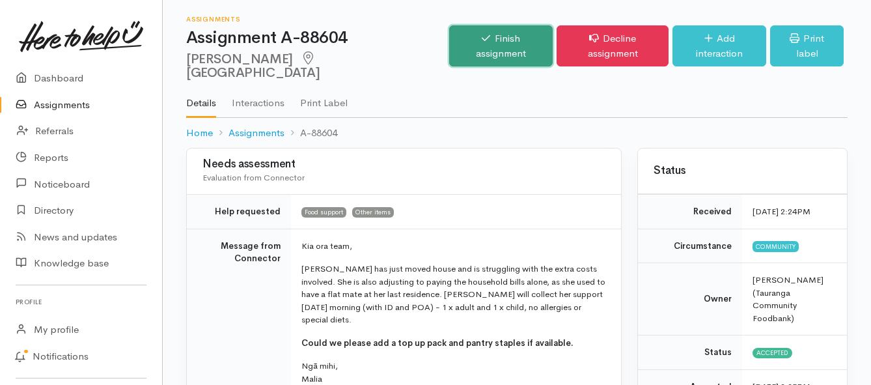
click at [484, 39] on link "Finish assignment" at bounding box center [501, 45] width 104 height 41
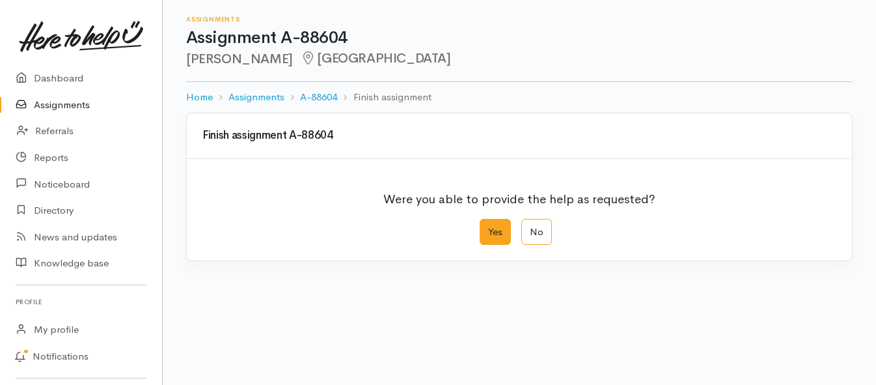
click at [492, 236] on label "Yes" at bounding box center [495, 232] width 31 height 27
click at [488, 227] on input "Yes" at bounding box center [484, 223] width 8 height 8
radio input "true"
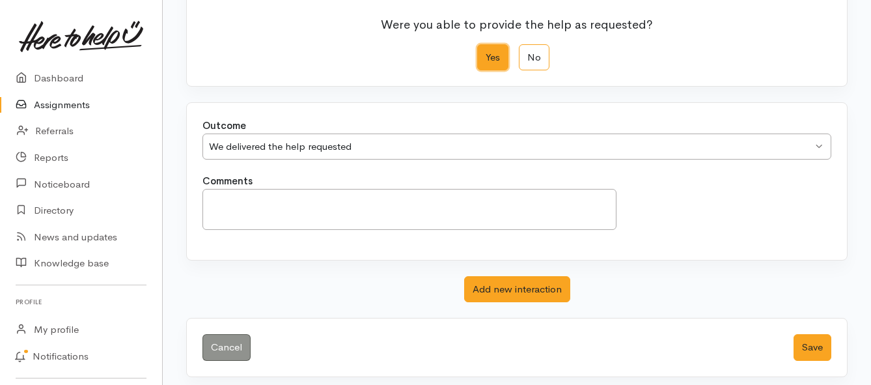
scroll to position [182, 0]
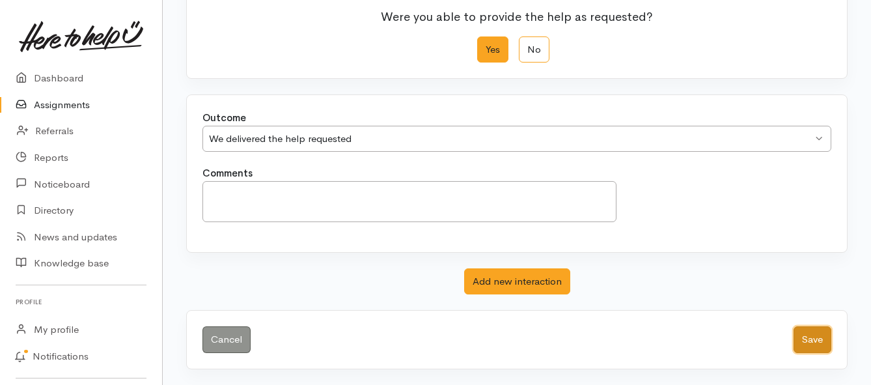
click at [809, 335] on button "Save" at bounding box center [813, 339] width 38 height 27
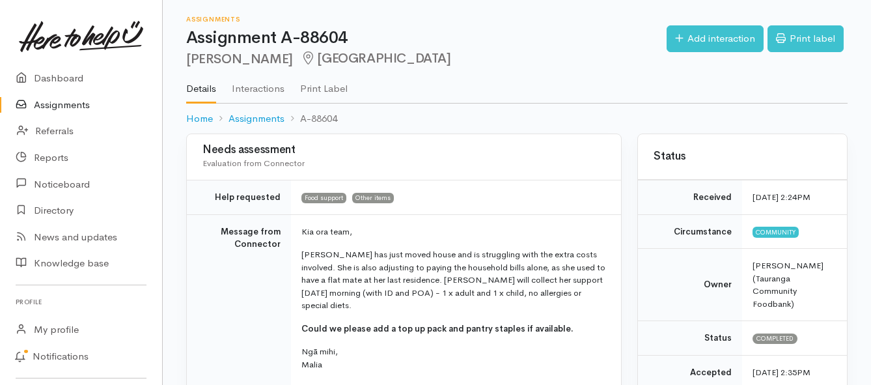
click at [65, 101] on link "Assignments" at bounding box center [81, 105] width 162 height 27
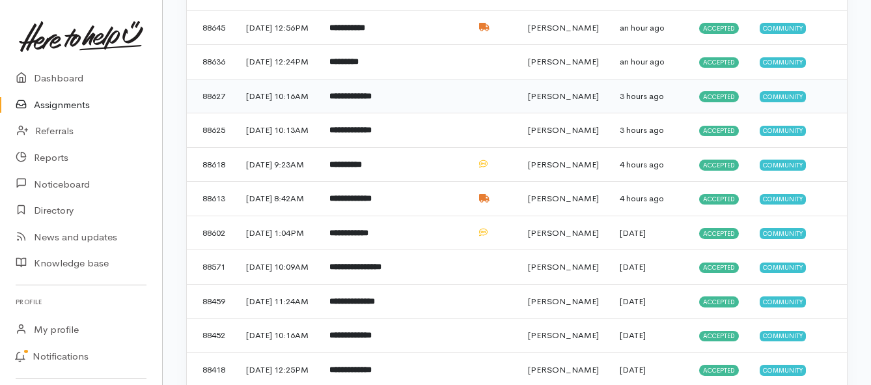
scroll to position [260, 0]
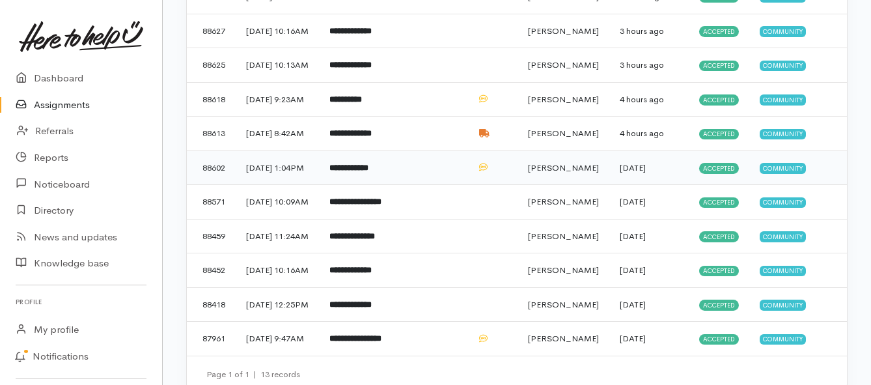
click at [399, 185] on td "**********" at bounding box center [358, 167] width 79 height 35
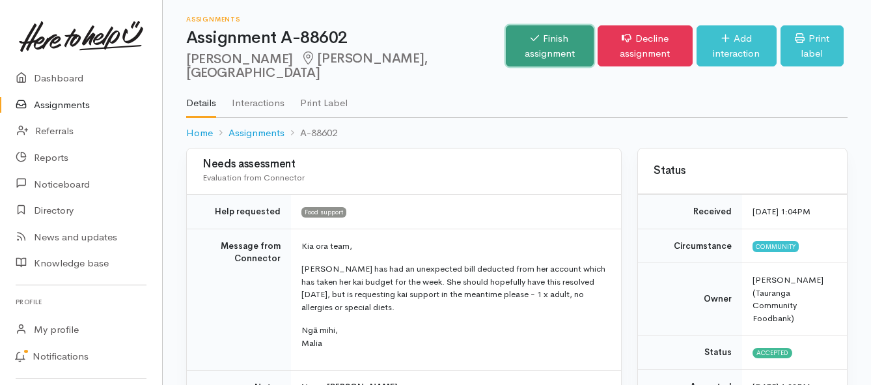
click at [506, 39] on link "Finish assignment" at bounding box center [550, 45] width 88 height 41
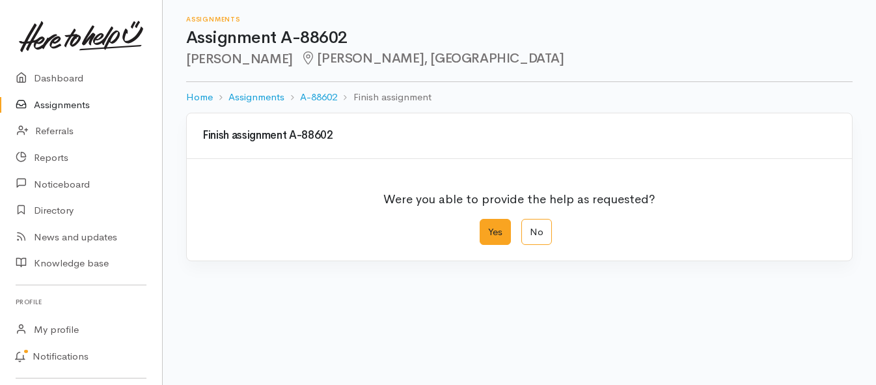
drag, startPoint x: 503, startPoint y: 228, endPoint x: 484, endPoint y: 229, distance: 19.5
click at [503, 229] on label "Yes" at bounding box center [495, 232] width 31 height 27
click at [488, 227] on input "Yes" at bounding box center [484, 223] width 8 height 8
radio input "true"
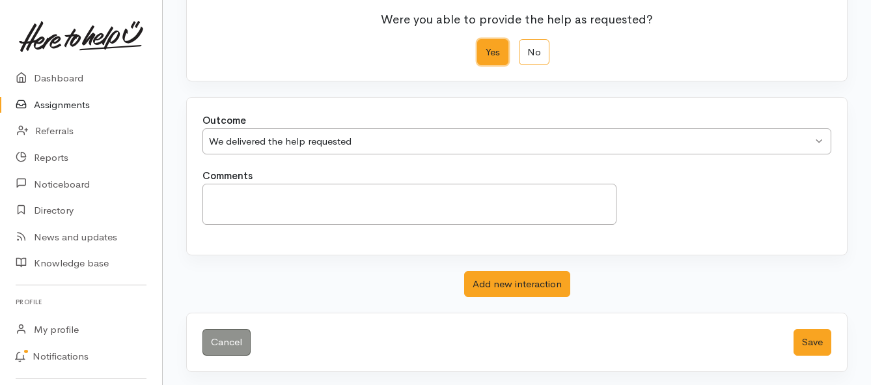
scroll to position [182, 0]
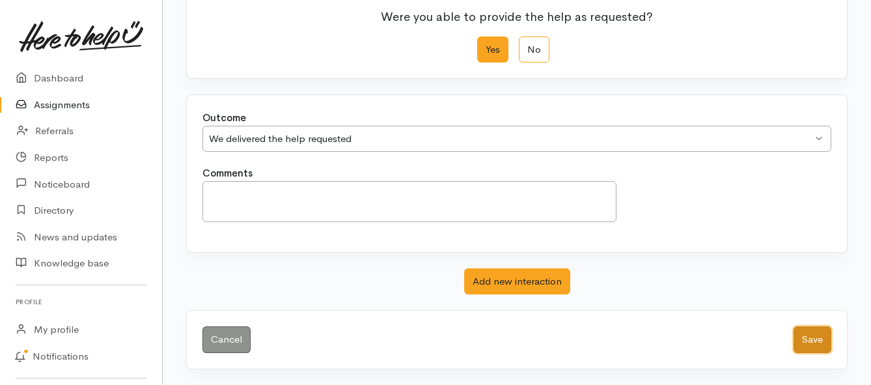
click at [809, 335] on button "Save" at bounding box center [813, 339] width 38 height 27
